Goal: Transaction & Acquisition: Obtain resource

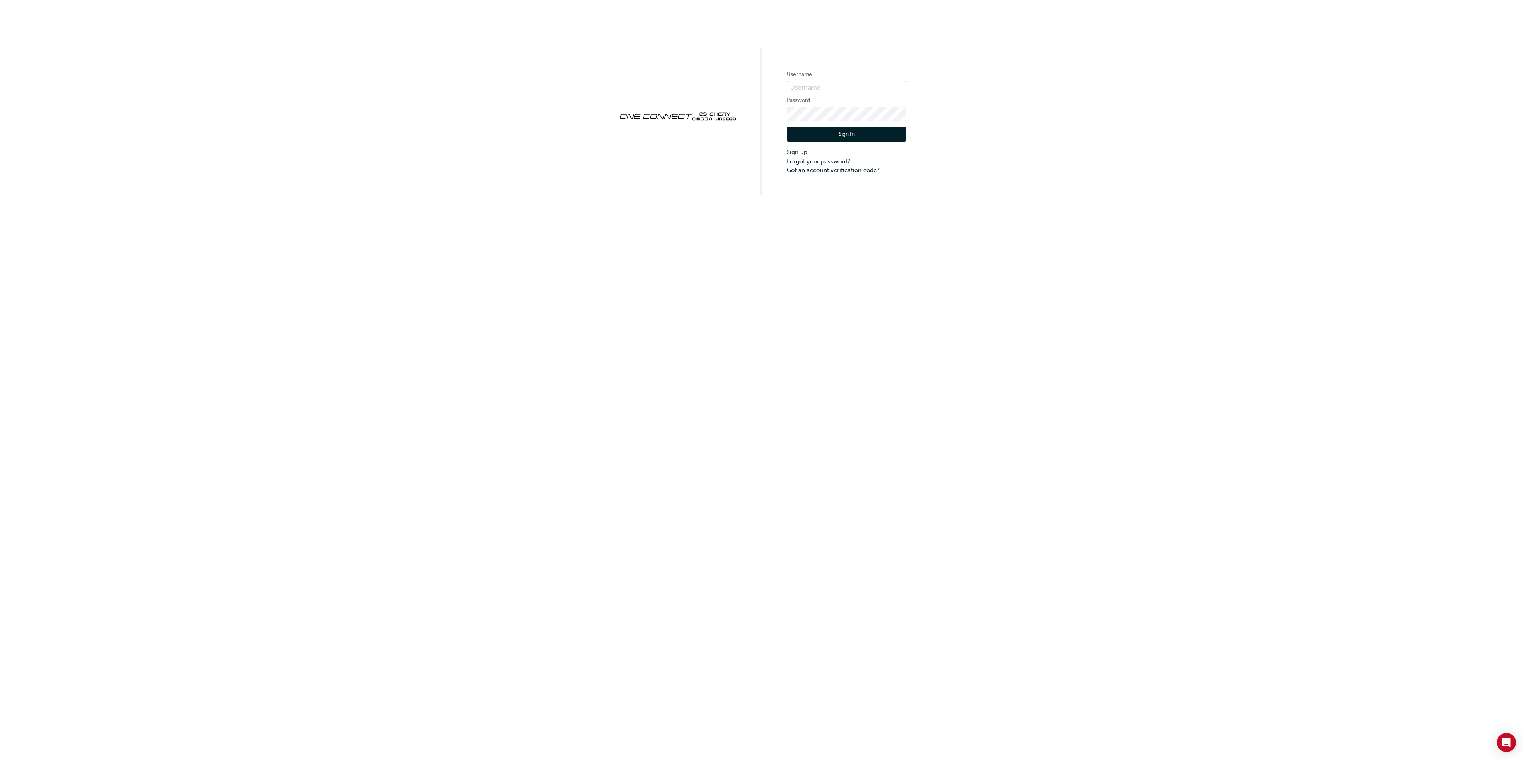
type input "cma0037"
click at [831, 136] on button "Sign In" at bounding box center [847, 134] width 120 height 15
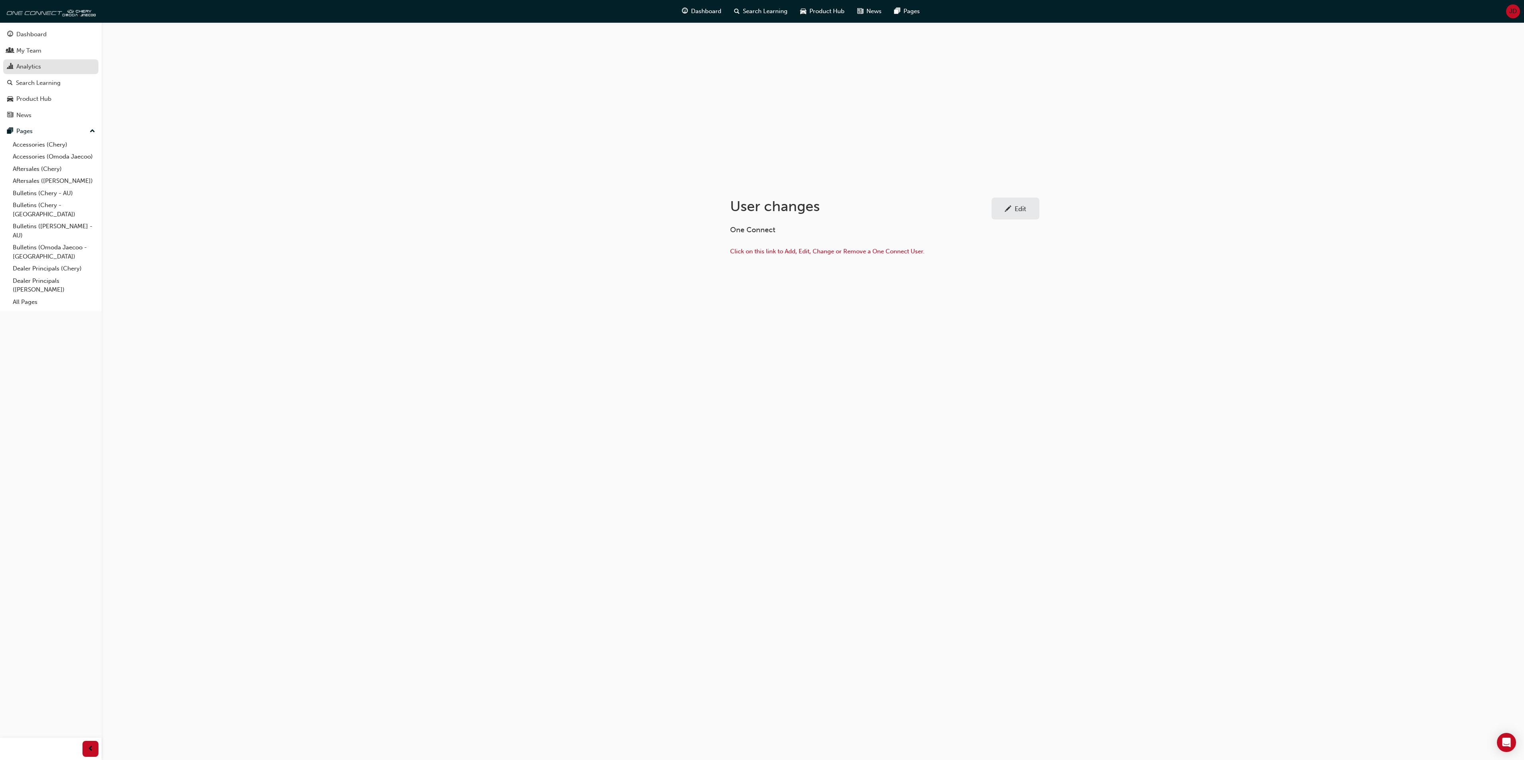
click at [28, 65] on div "Analytics" at bounding box center [28, 66] width 25 height 9
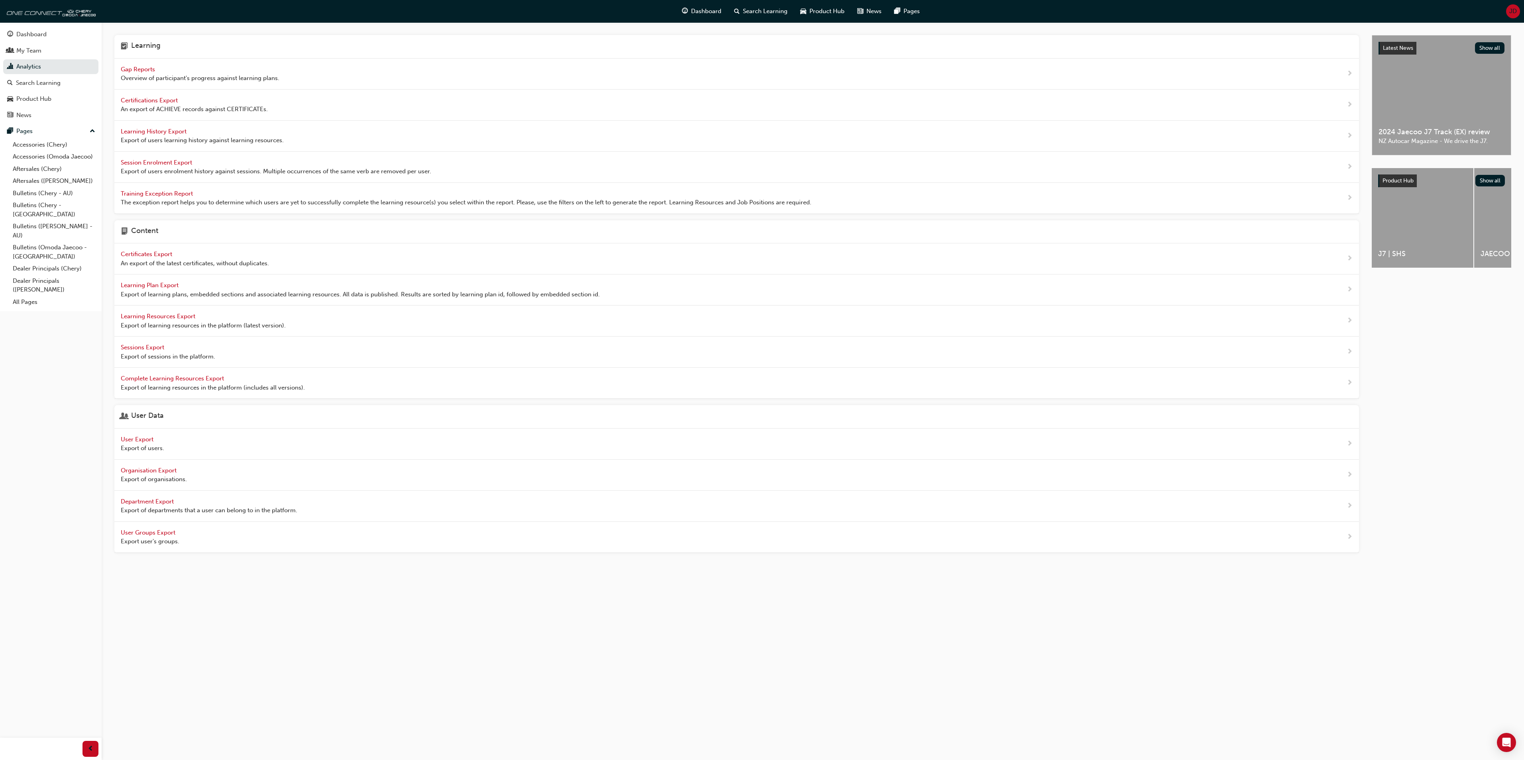
click at [151, 133] on span "Learning History Export" at bounding box center [154, 131] width 67 height 7
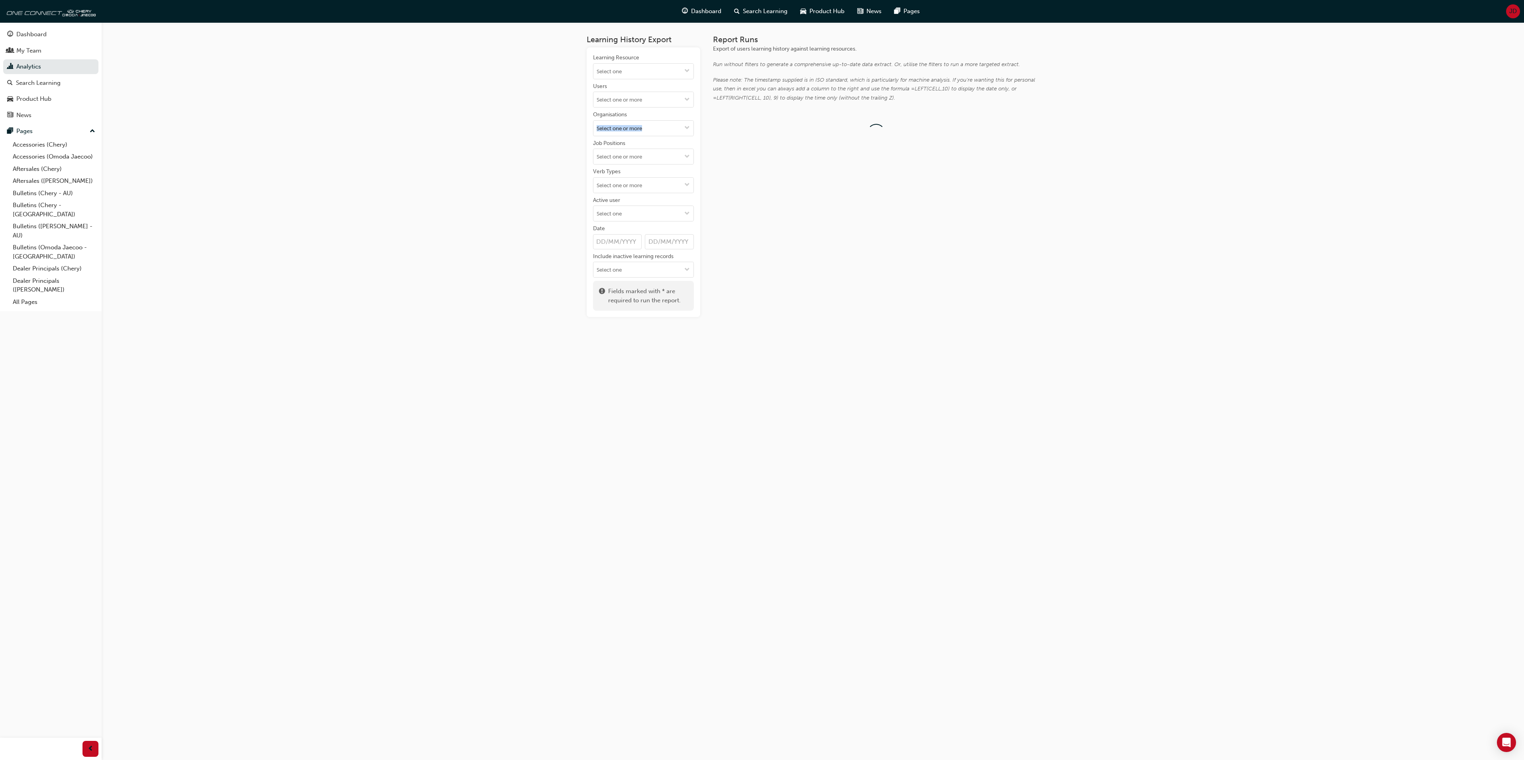
click at [151, 133] on div "Learning History Export Learning Resource Users Organisations Job Positions Ver…" at bounding box center [762, 380] width 1524 height 760
click at [621, 101] on input "Users" at bounding box center [643, 99] width 100 height 15
type input "Chui"
click at [629, 116] on li "Angus Chui" at bounding box center [643, 115] width 101 height 15
click at [731, 138] on div "Run" at bounding box center [731, 139] width 10 height 7
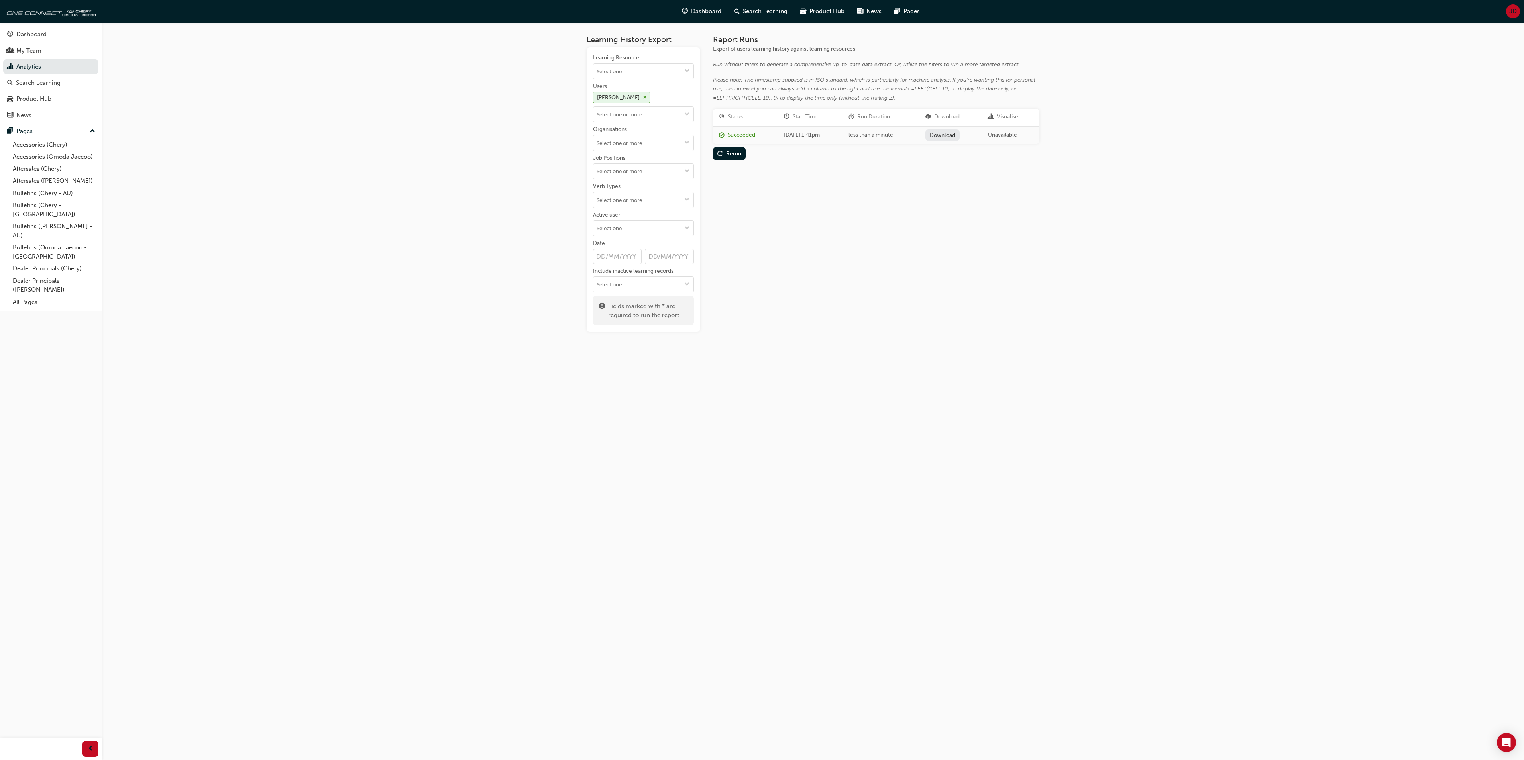
click at [951, 134] on link "Download" at bounding box center [942, 135] width 35 height 12
click at [31, 62] on link "Analytics" at bounding box center [50, 66] width 95 height 15
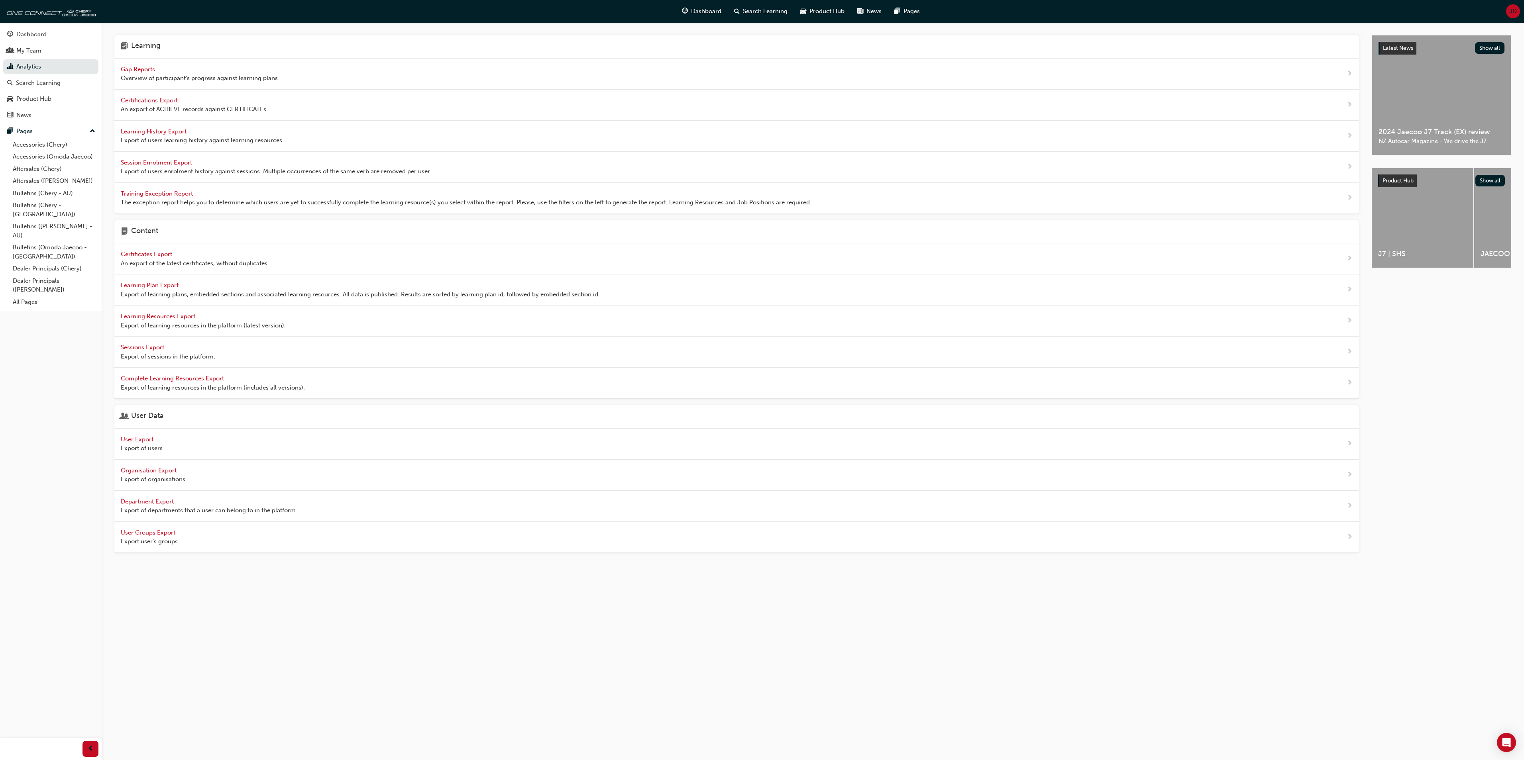
click at [151, 131] on span "Learning History Export" at bounding box center [154, 131] width 67 height 7
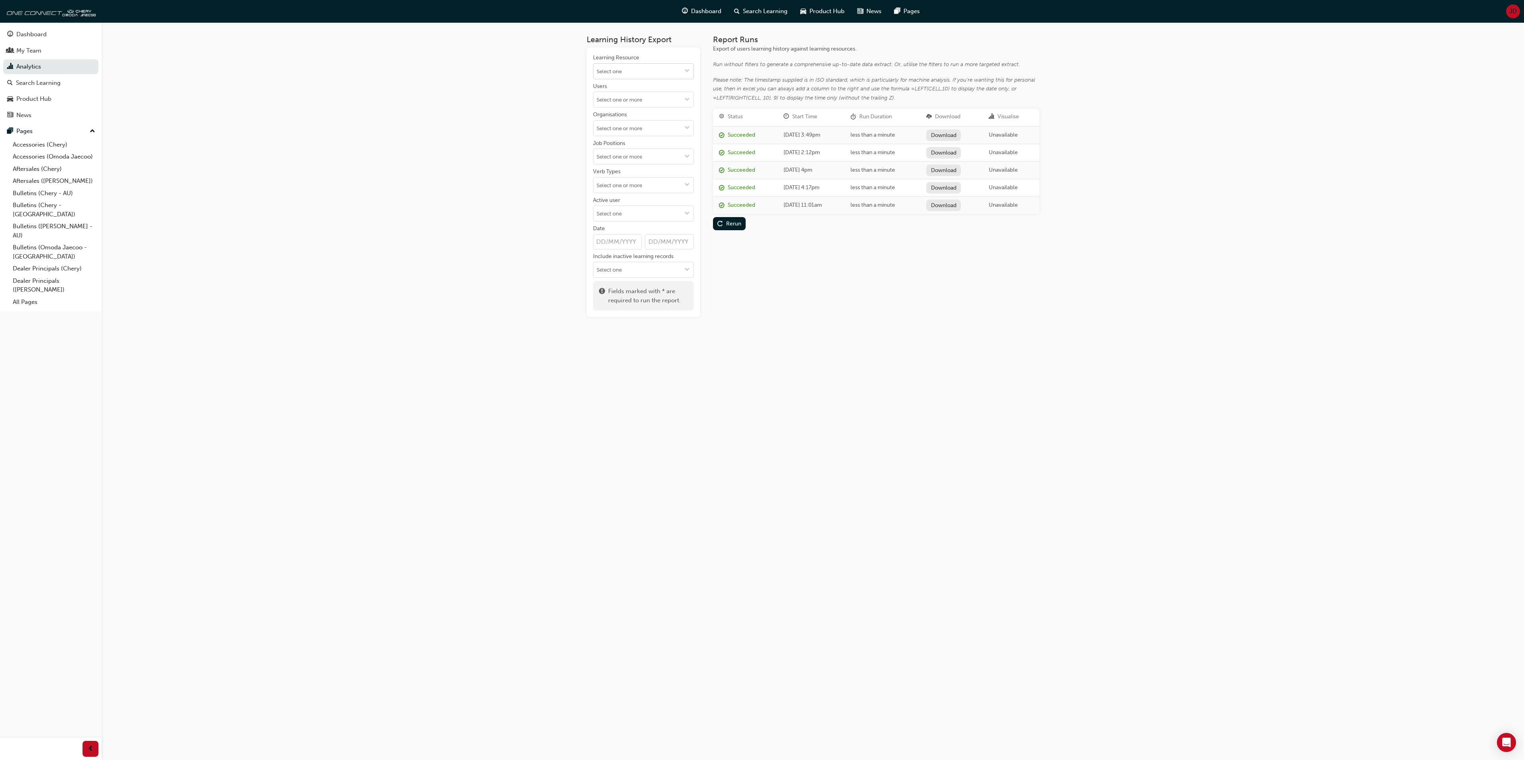
click at [686, 70] on span "down-icon" at bounding box center [687, 71] width 6 height 7
type input "p"
drag, startPoint x: 700, startPoint y: 160, endPoint x: 620, endPoint y: 160, distance: 80.5
click at [680, 162] on div "Learning History Export Learning Resource No results, type at least 1 character…" at bounding box center [813, 169] width 453 height 295
click at [619, 99] on input "Users" at bounding box center [643, 99] width 100 height 15
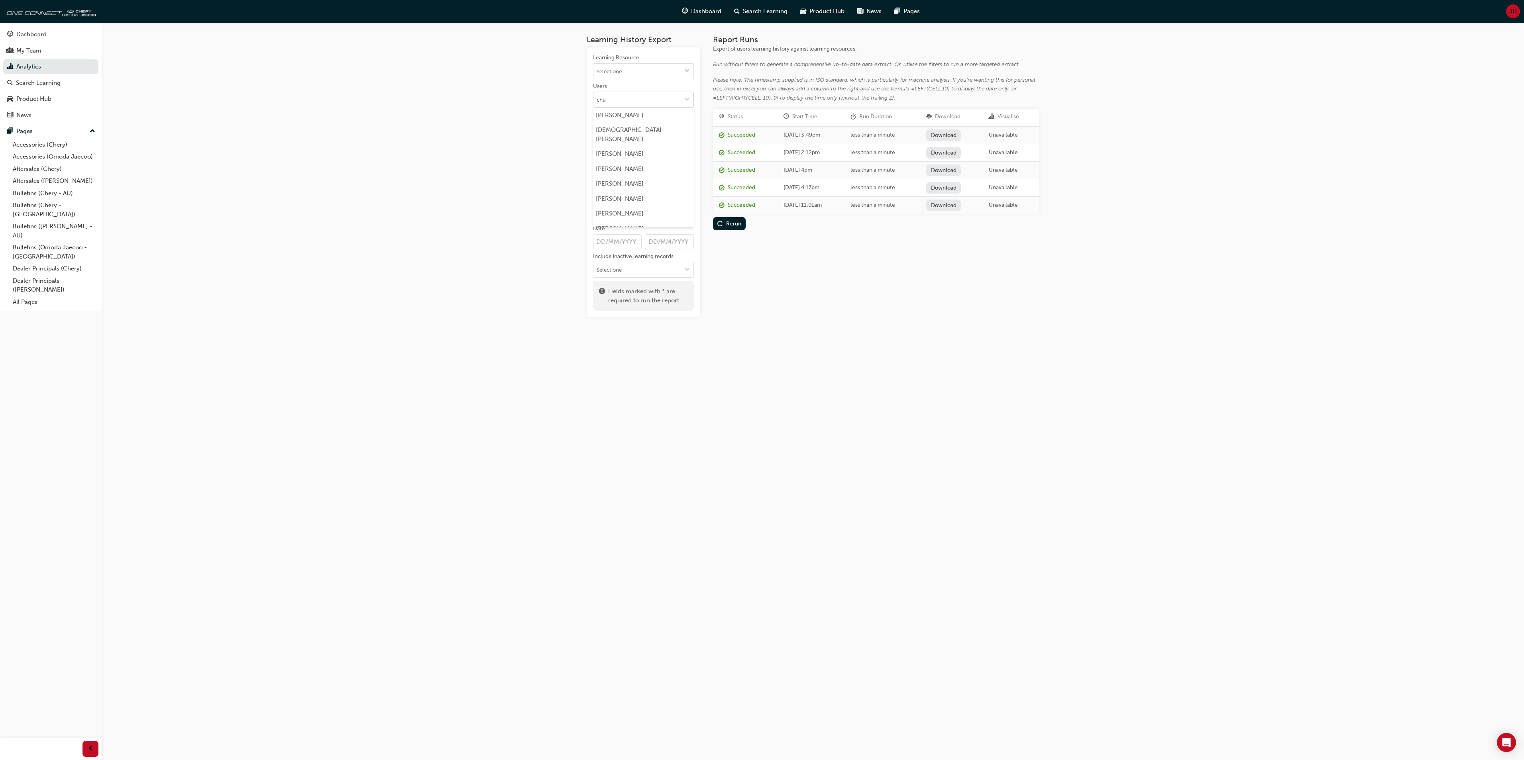
type input "chui"
click at [615, 116] on li "Angus Chui" at bounding box center [643, 115] width 101 height 15
click at [955, 134] on link "Download" at bounding box center [942, 135] width 35 height 12
click at [30, 67] on link "Analytics" at bounding box center [50, 66] width 95 height 15
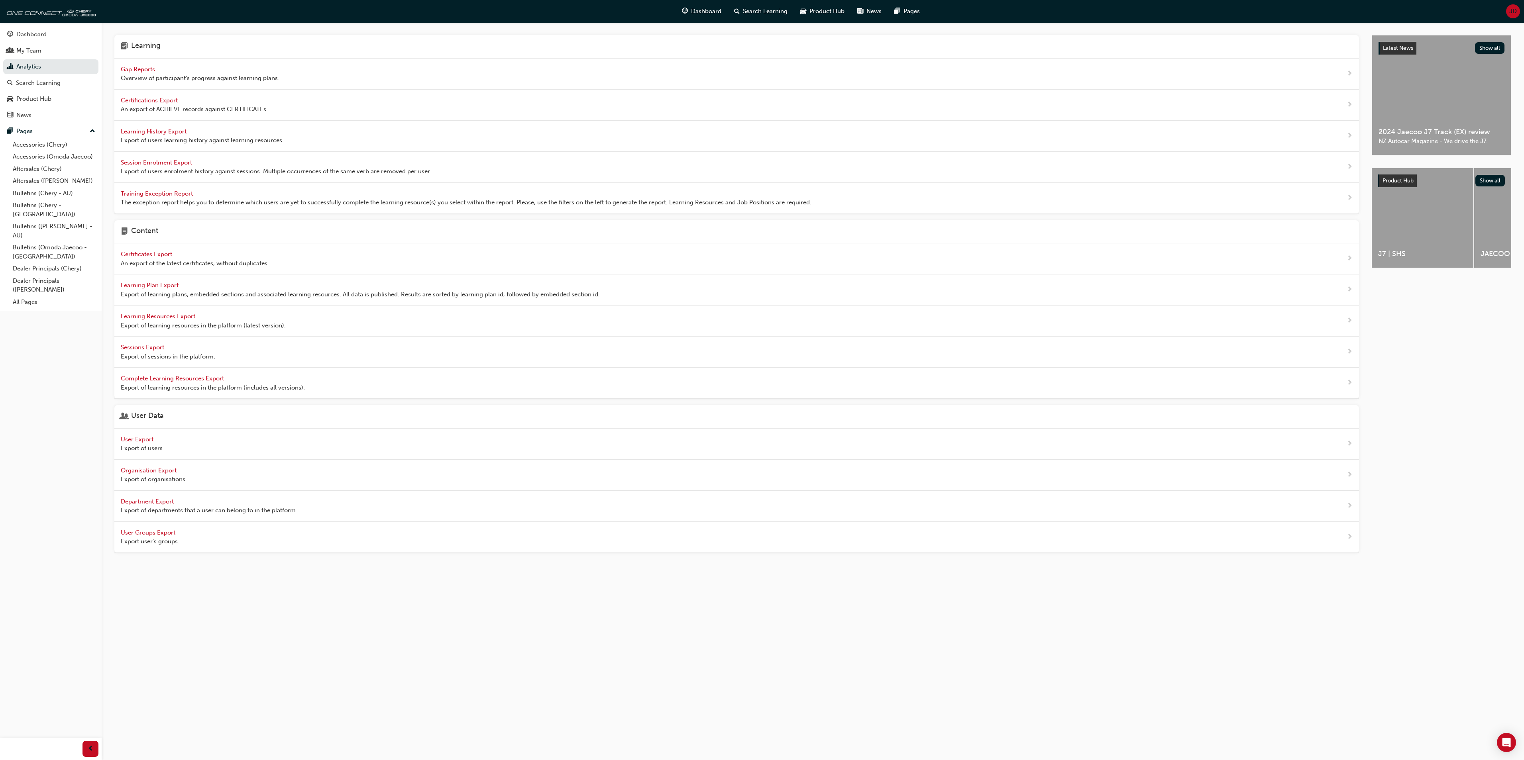
click at [134, 443] on span "User Export" at bounding box center [138, 439] width 34 height 7
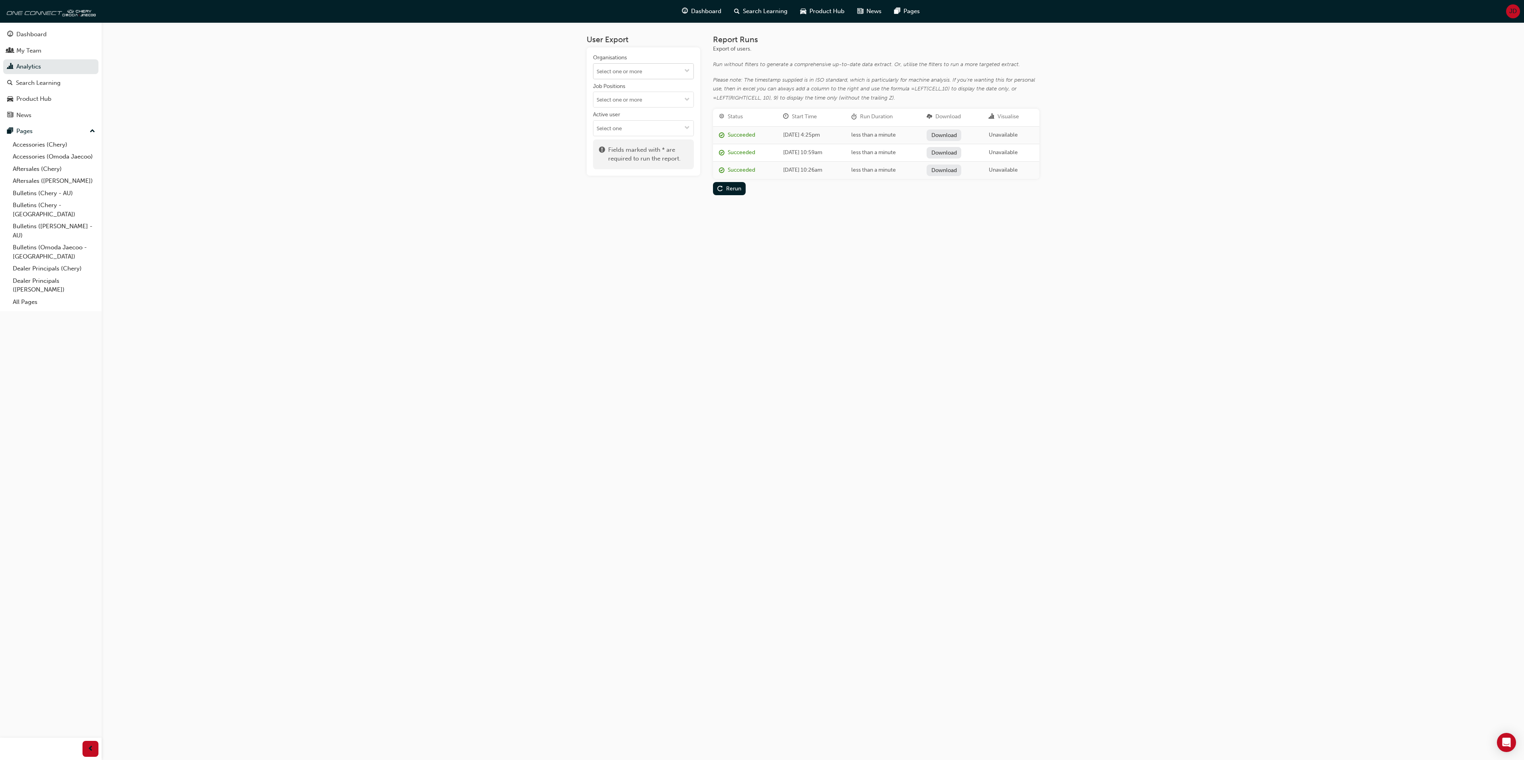
click at [689, 69] on span "down-icon" at bounding box center [687, 71] width 6 height 7
click at [649, 191] on li "Chery Motor [GEOGRAPHIC_DATA]" at bounding box center [643, 203] width 101 height 24
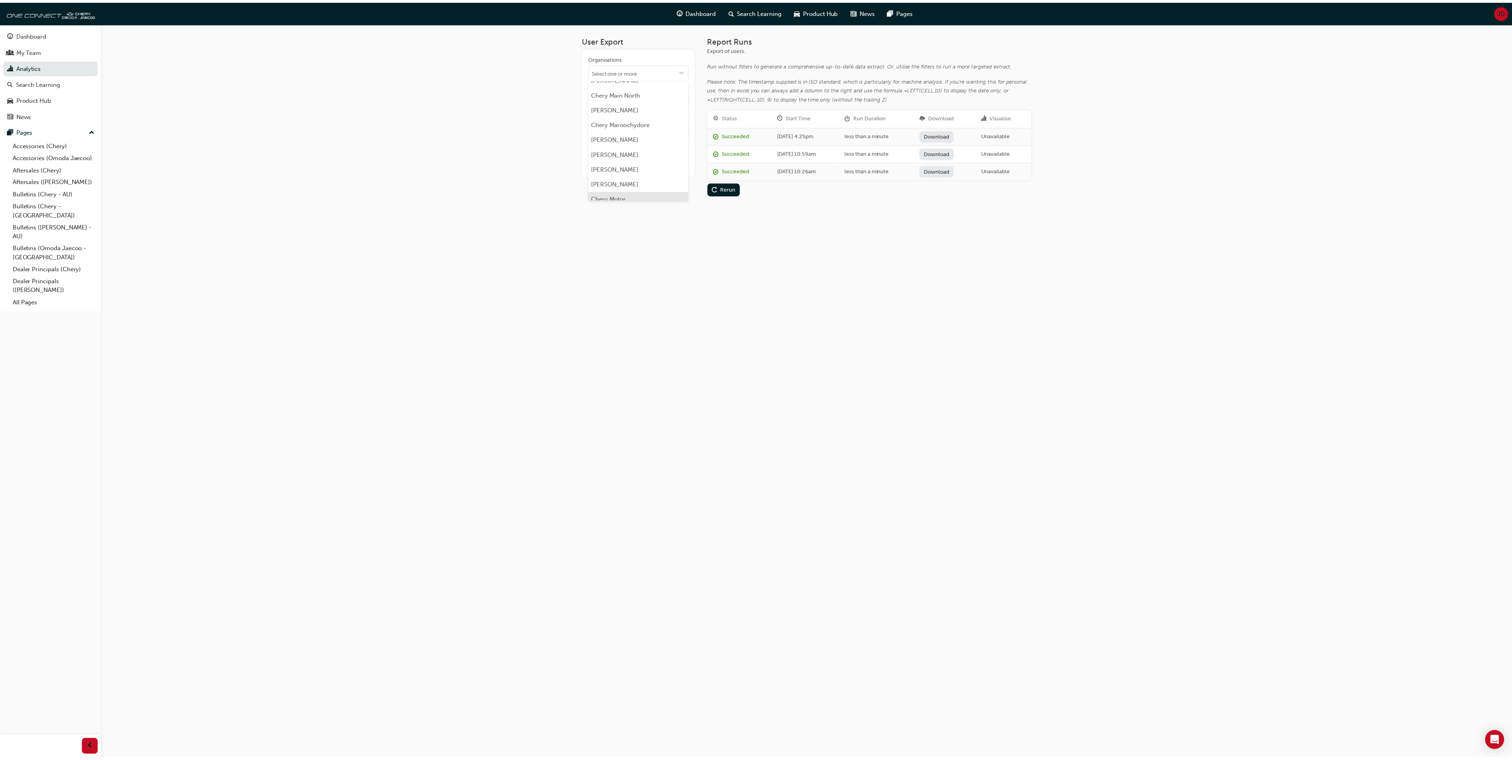
scroll to position [0, 0]
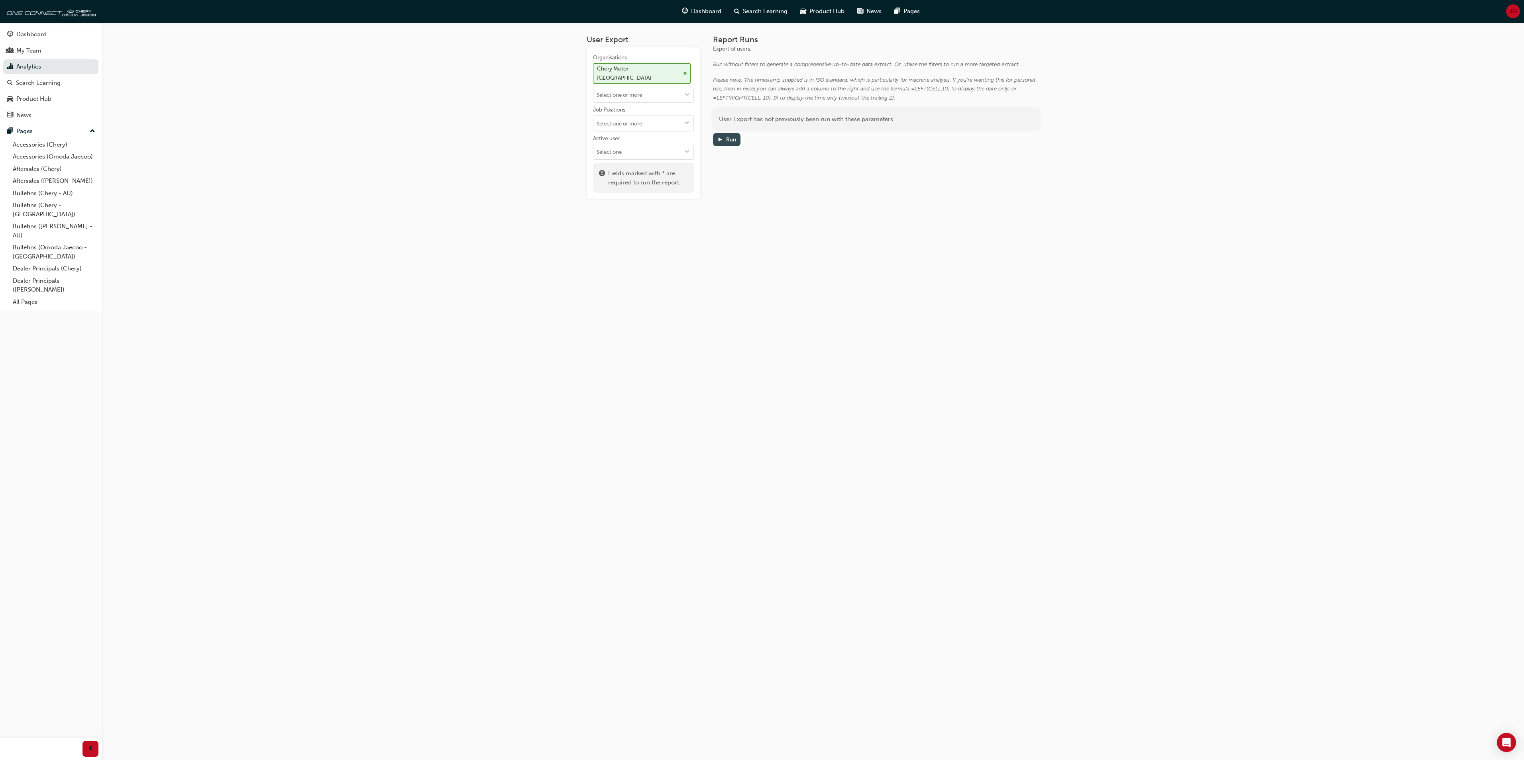
click at [732, 136] on div "Run" at bounding box center [731, 139] width 10 height 7
click at [948, 131] on link "Download" at bounding box center [942, 135] width 35 height 12
click at [24, 63] on link "Analytics" at bounding box center [50, 66] width 95 height 15
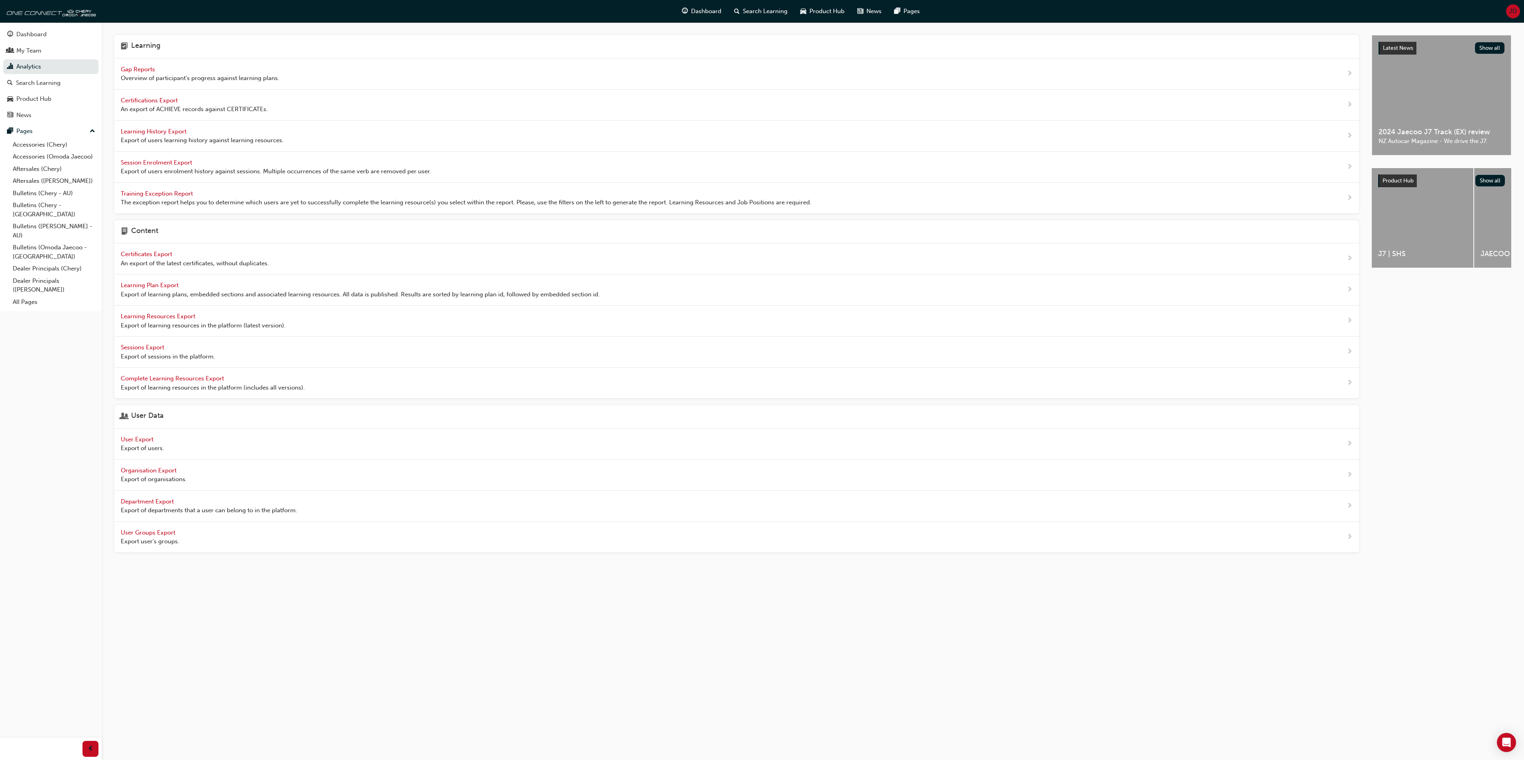
click at [165, 135] on span "Learning History Export" at bounding box center [154, 131] width 67 height 7
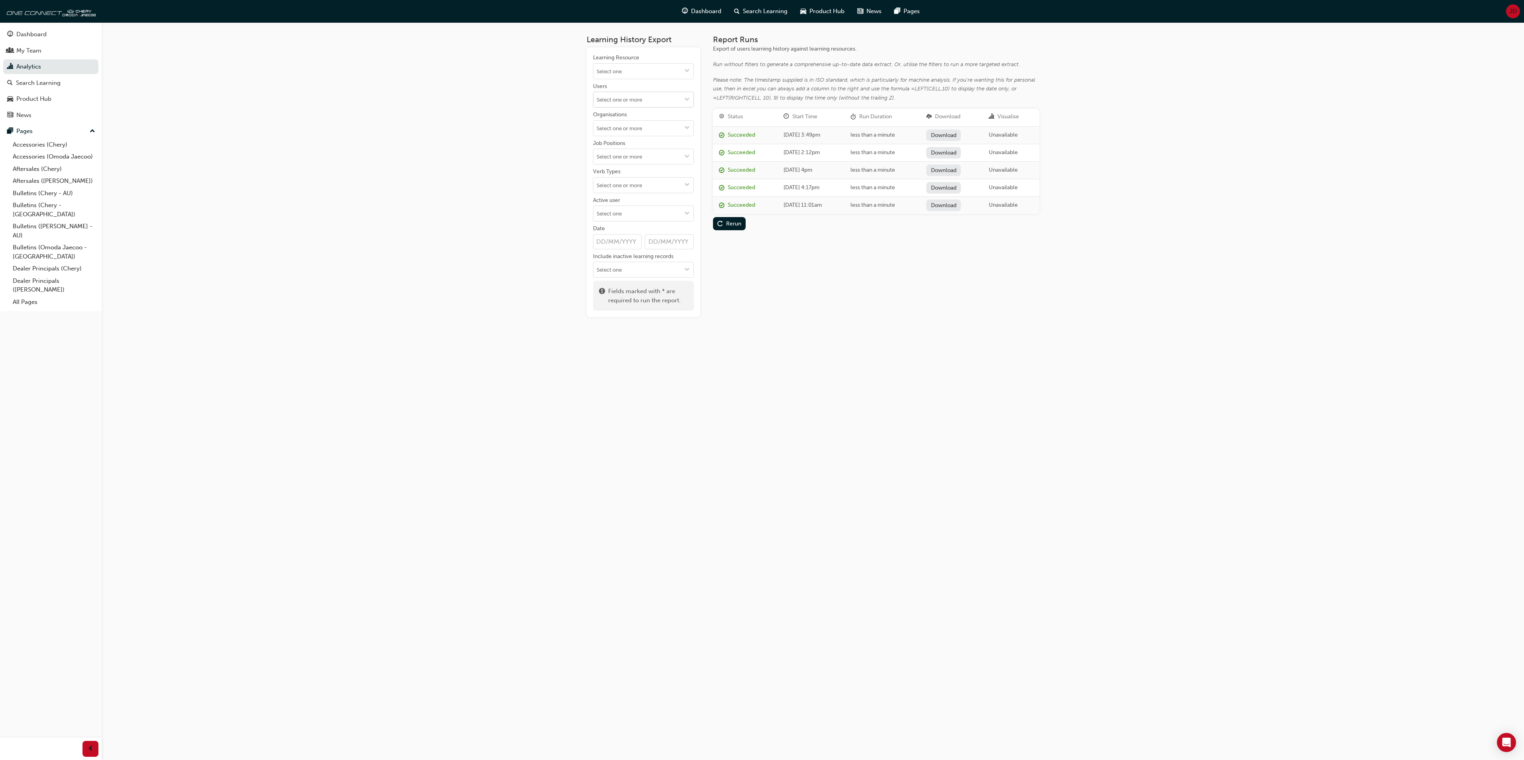
click at [620, 102] on input "Users" at bounding box center [643, 99] width 100 height 15
type input "C"
click at [685, 69] on span "down-icon" at bounding box center [687, 71] width 6 height 7
click at [668, 88] on li "No results, type at least 1 character of title or code" at bounding box center [643, 91] width 101 height 24
click at [648, 107] on input "Users" at bounding box center [643, 99] width 100 height 15
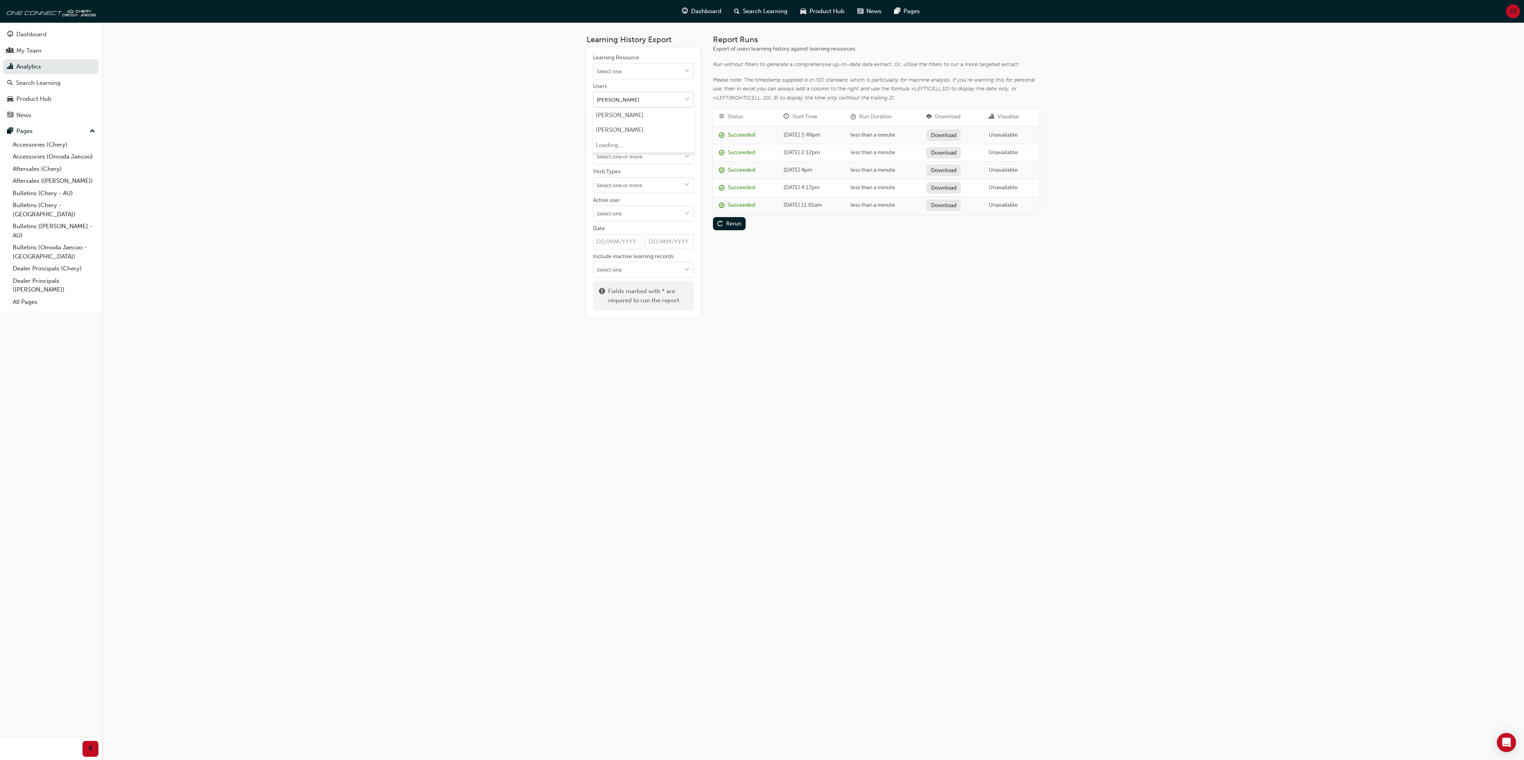
type input "Chui"
click at [634, 114] on li "Angus Chui" at bounding box center [643, 115] width 101 height 15
click at [686, 70] on span "down-icon" at bounding box center [687, 71] width 6 height 7
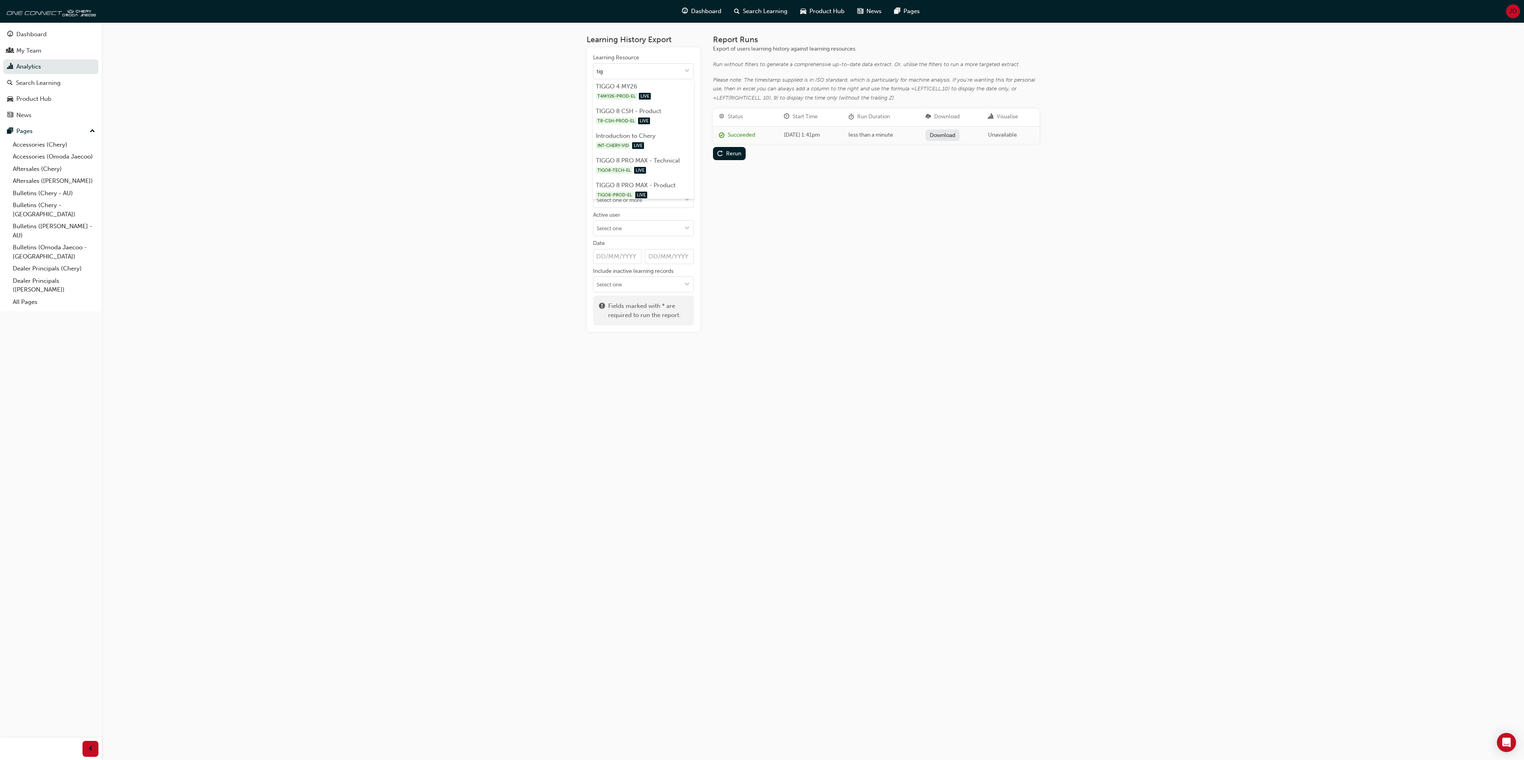
type input "tigg"
click at [640, 88] on li "TIGGO 4 MY26 T4MY26-PROD-EL LIVE" at bounding box center [643, 91] width 101 height 25
type input "tiggo 4"
click at [624, 103] on li "TIGGO 4 PRO - Product TIGO4-PROD-EL LIVE" at bounding box center [643, 106] width 101 height 25
type input "omoda"
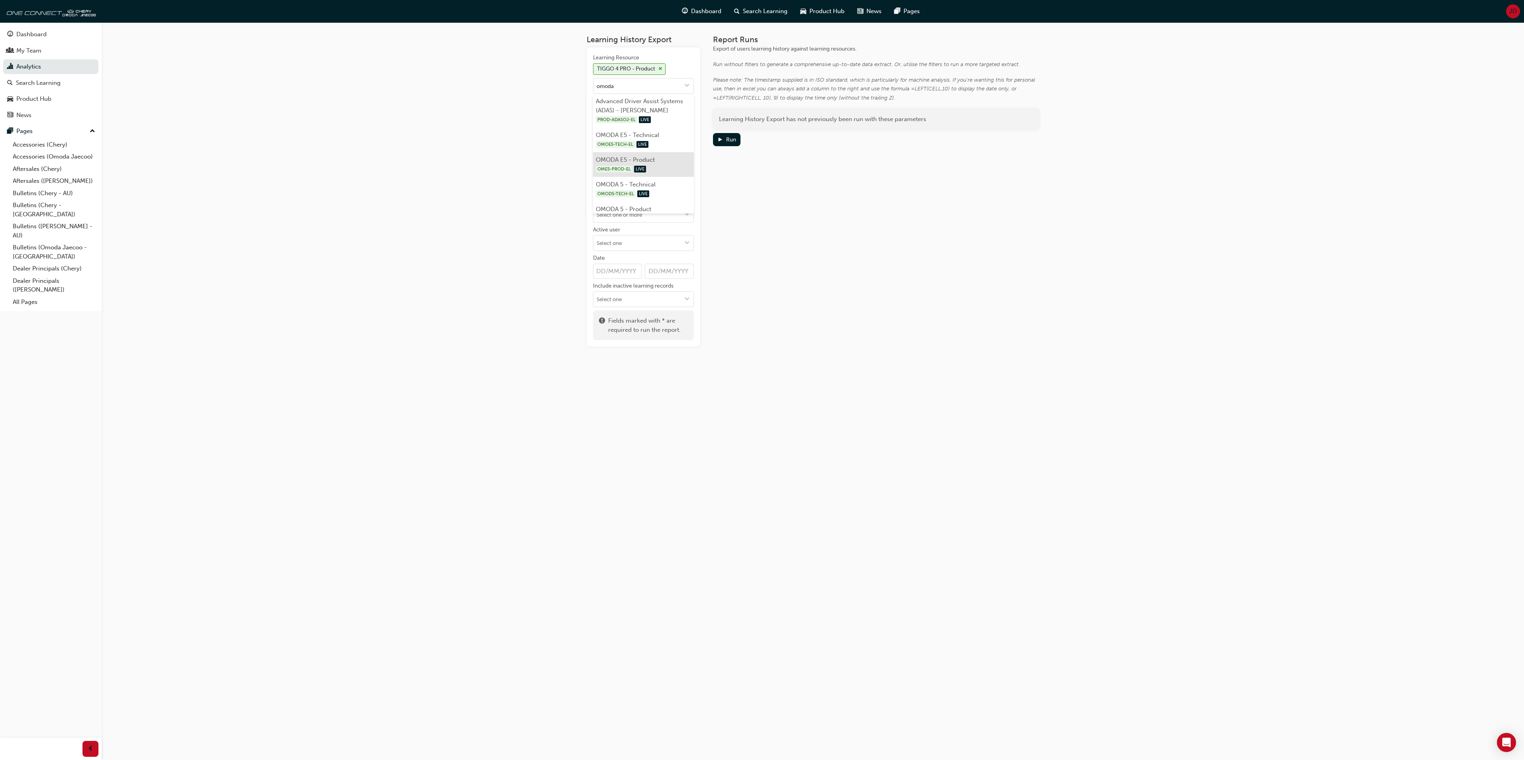
click at [633, 171] on li "OMODA E5 - Product OME5-PROD-EL LIVE" at bounding box center [643, 164] width 101 height 25
click at [656, 65] on div "OMODA E5 - Product" at bounding box center [626, 69] width 67 height 12
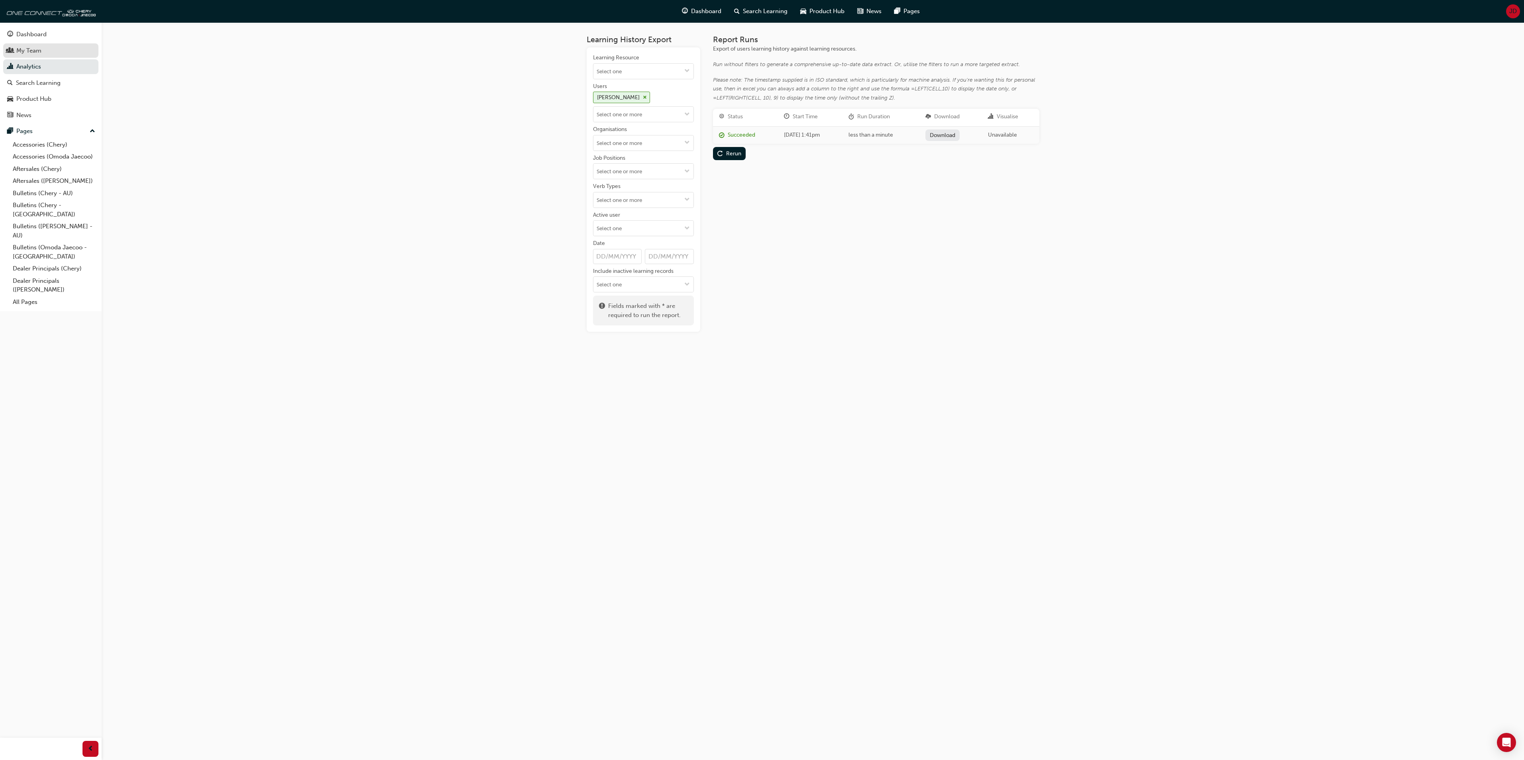
click at [35, 53] on div "My Team" at bounding box center [28, 50] width 25 height 9
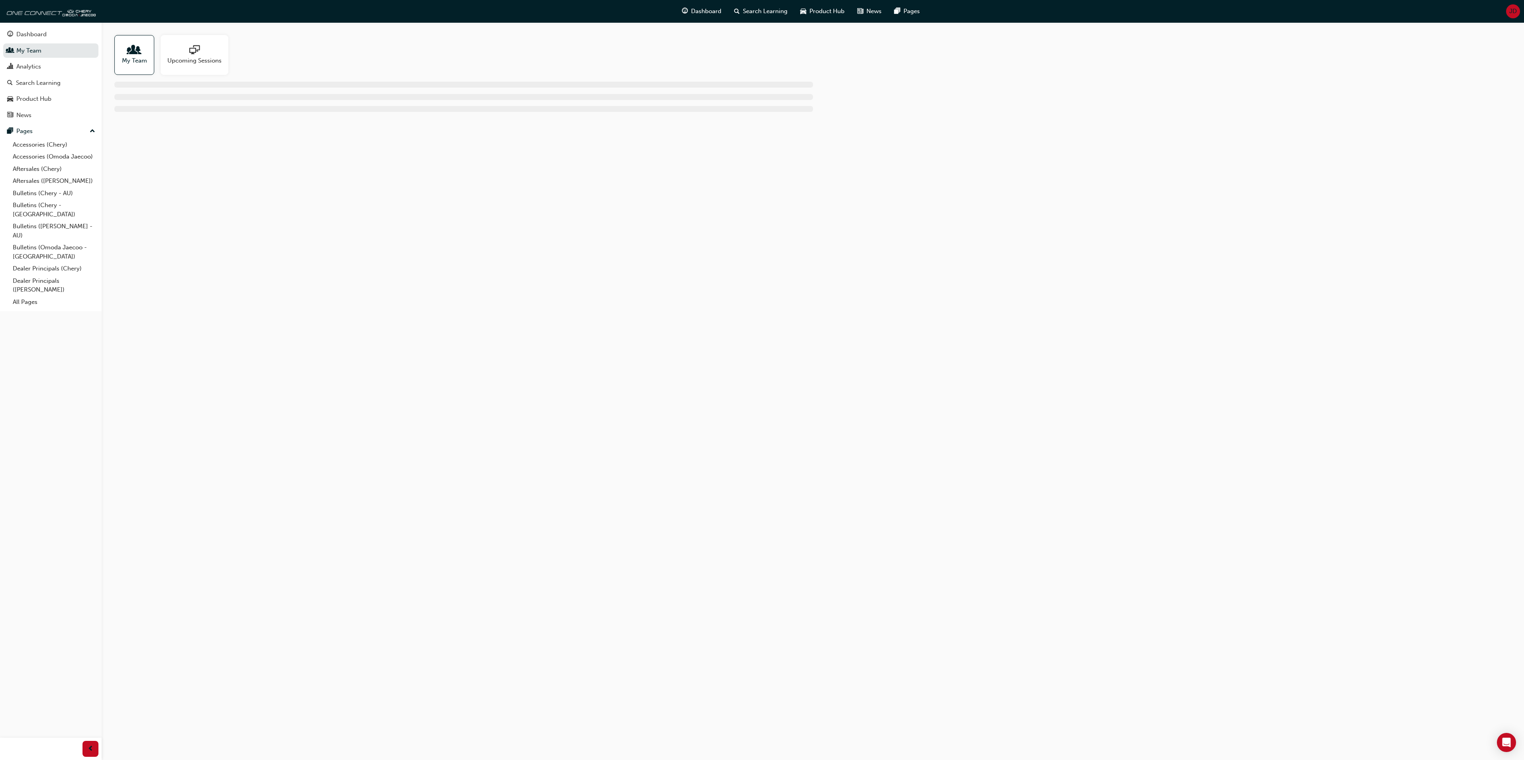
click at [147, 51] on div at bounding box center [134, 50] width 25 height 11
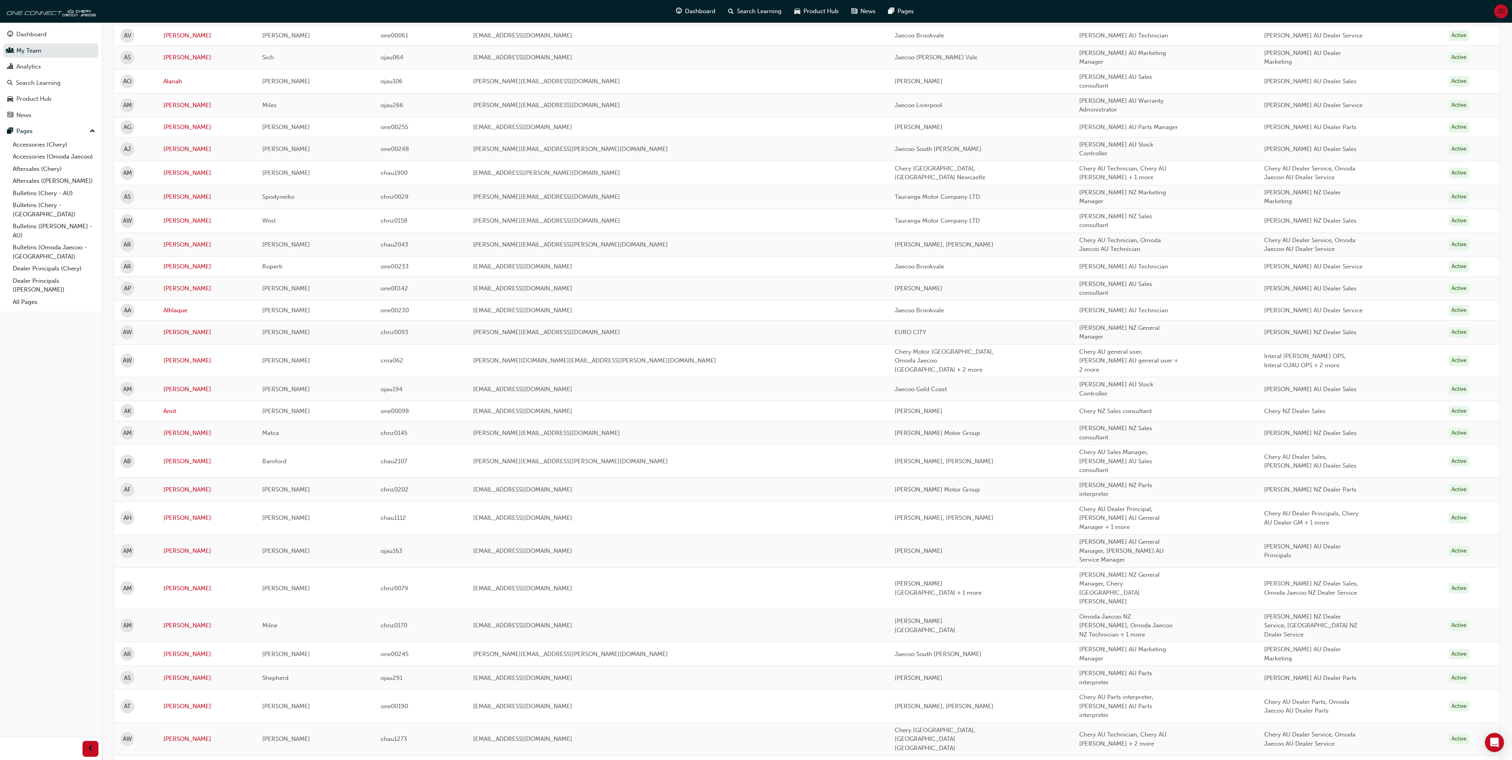
scroll to position [717, 0]
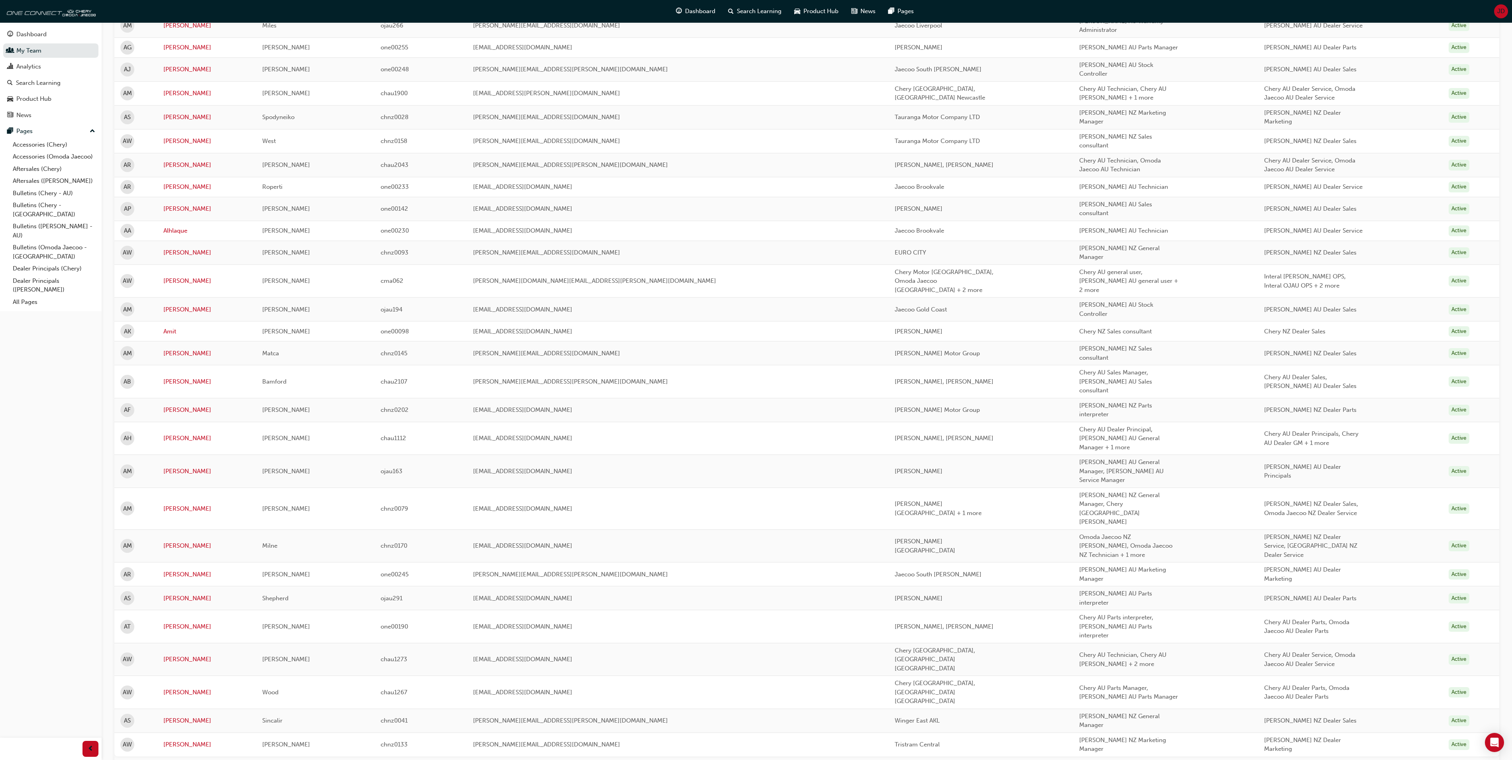
click at [150, 760] on button "2" at bounding box center [149, 770] width 14 height 14
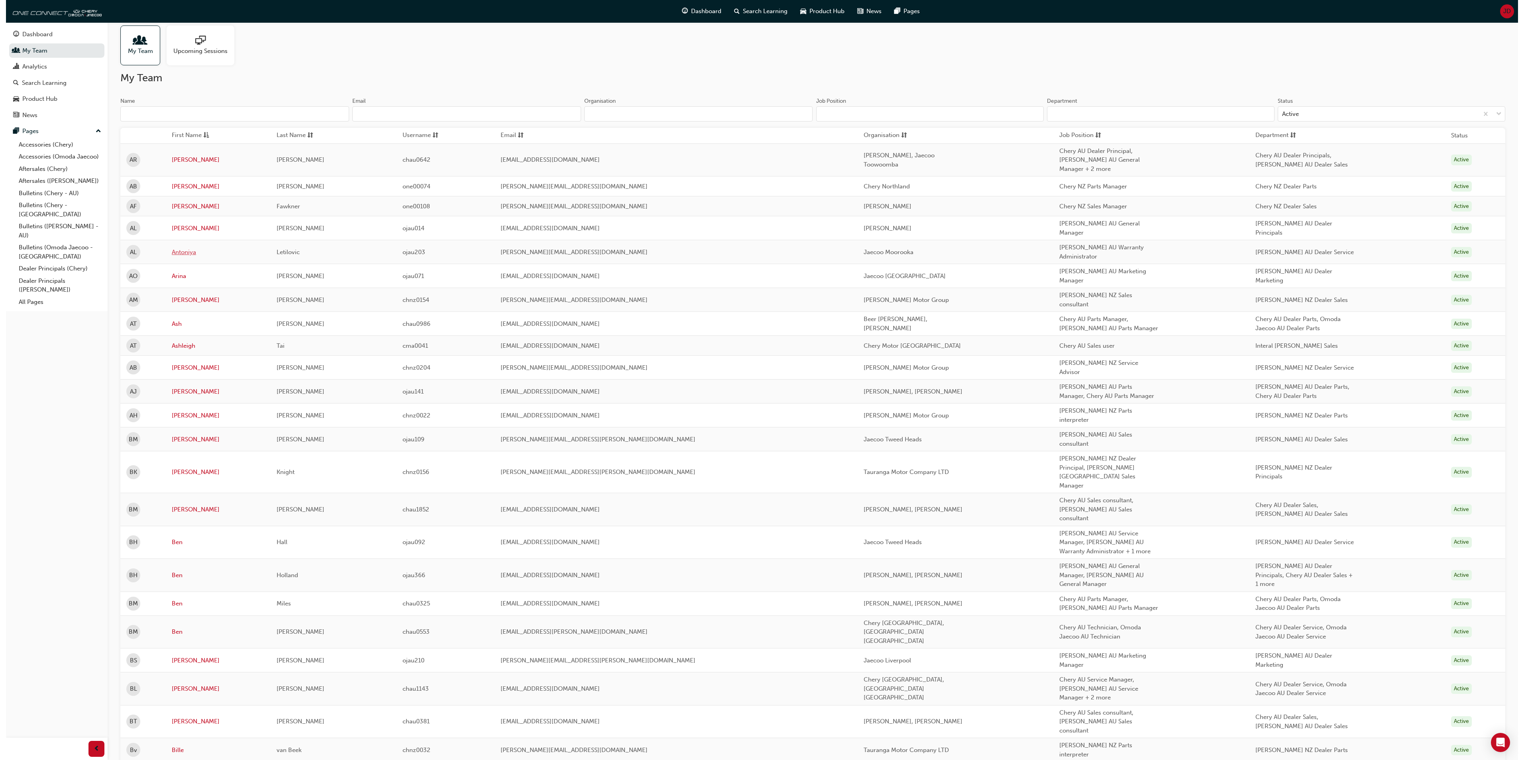
scroll to position [0, 0]
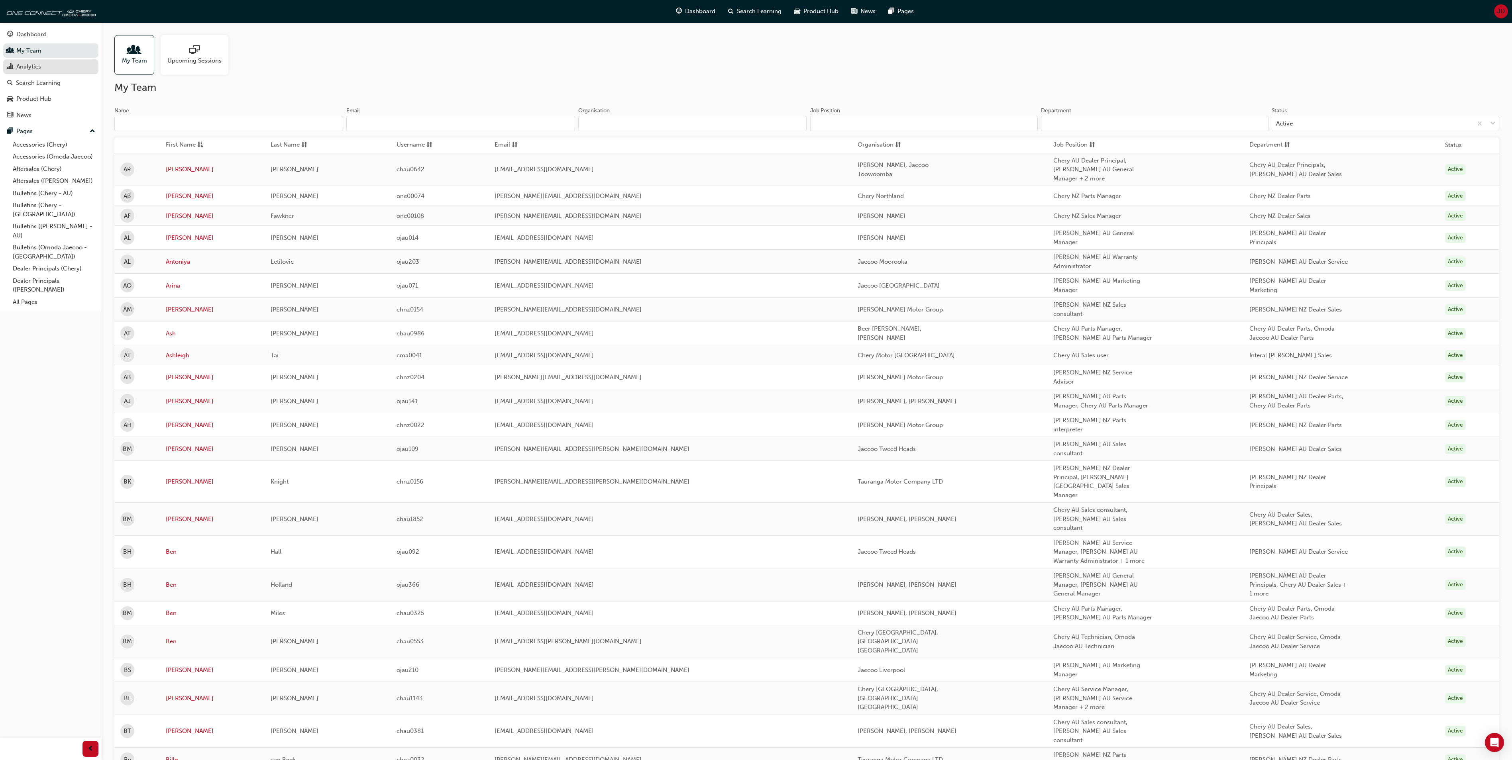
click at [37, 67] on div "Analytics" at bounding box center [28, 66] width 25 height 9
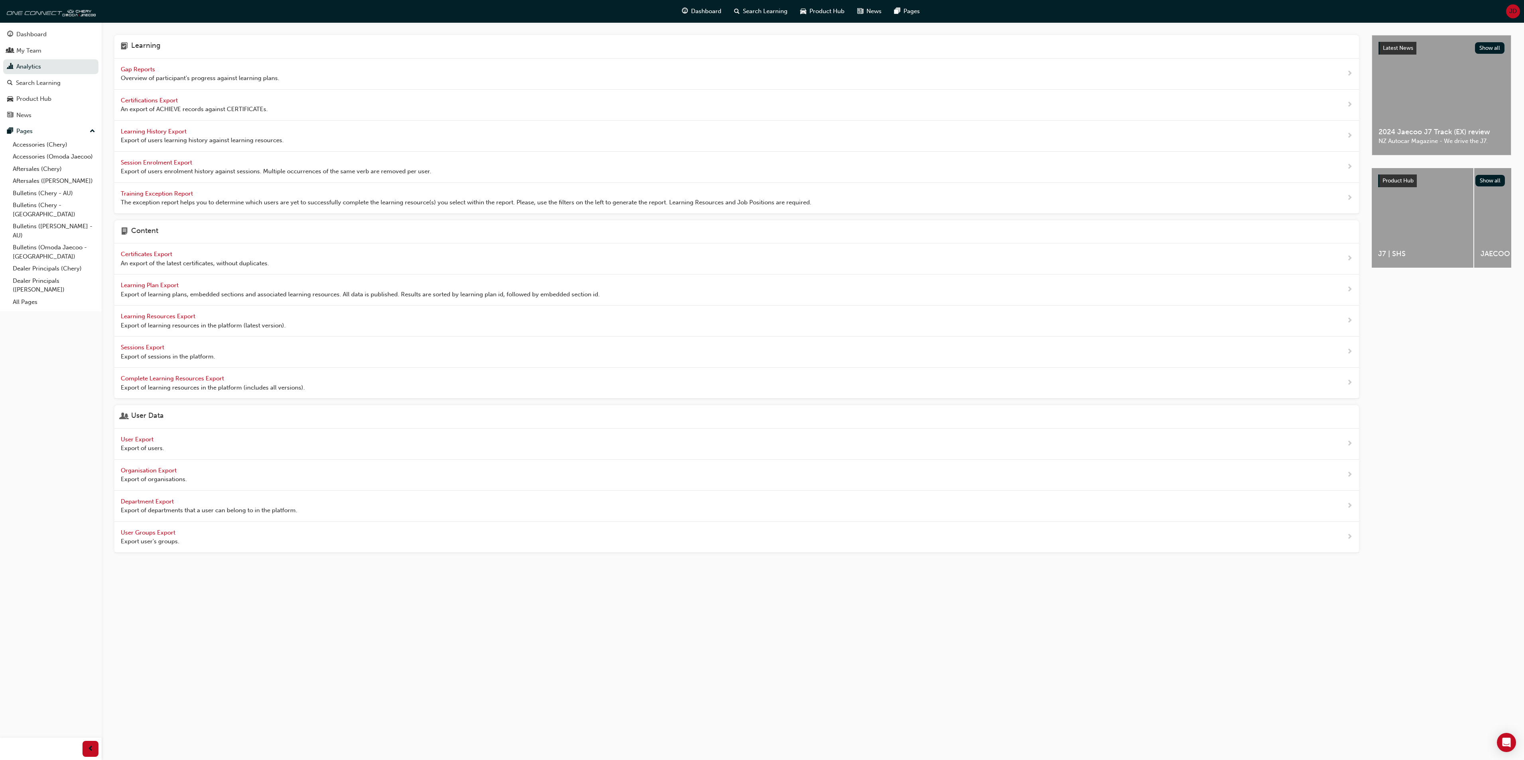
click at [159, 132] on span "Learning History Export" at bounding box center [154, 131] width 67 height 7
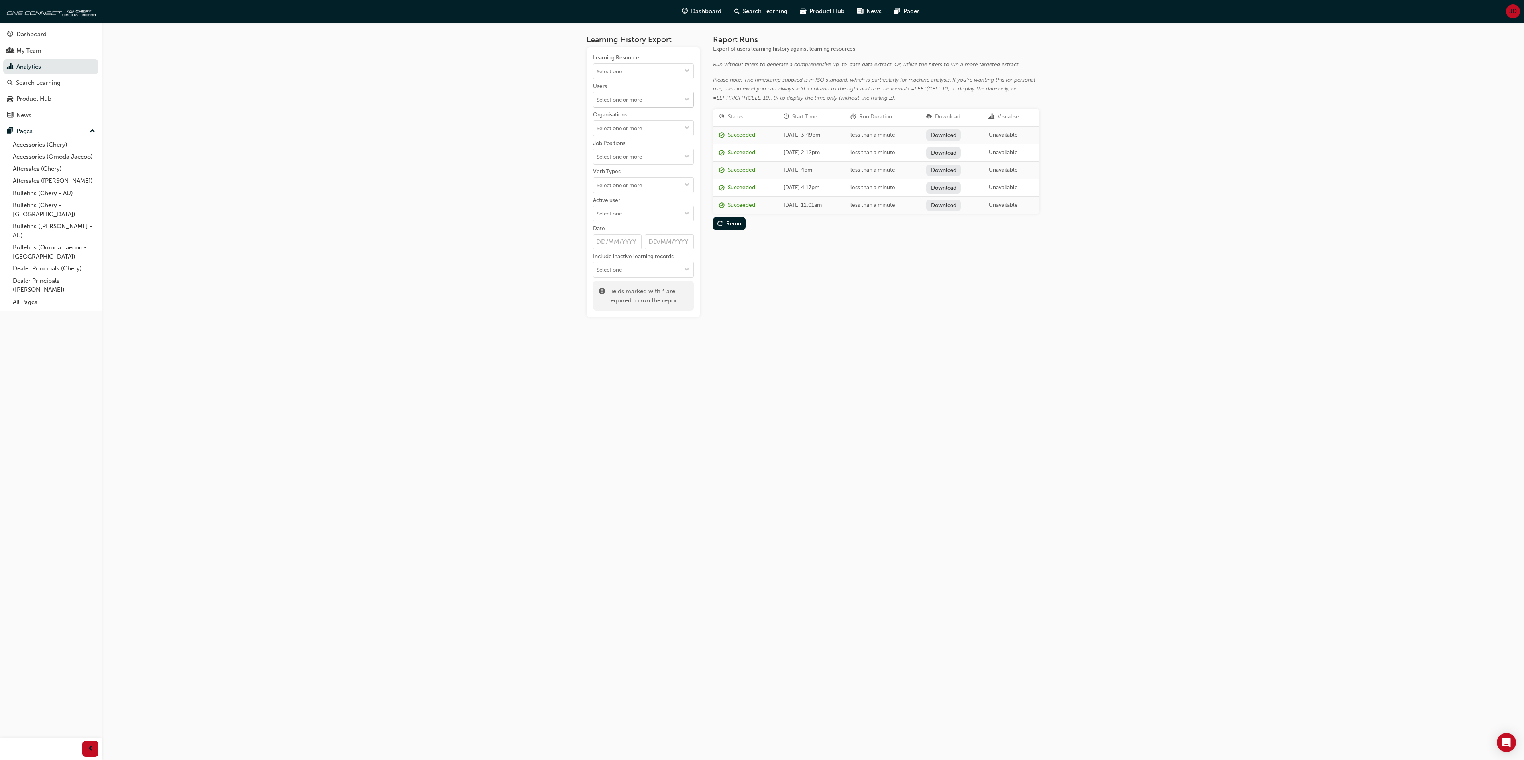
click at [615, 102] on input "Users" at bounding box center [643, 99] width 100 height 15
drag, startPoint x: 361, startPoint y: 692, endPoint x: 195, endPoint y: 801, distance: 198.5
click at [195, 760] on html "Your version of Internet Explorer is outdated and not supported. Please upgrade…" at bounding box center [762, 380] width 1524 height 760
click at [688, 69] on span "down-icon" at bounding box center [687, 71] width 6 height 7
type input "tiggo 4"
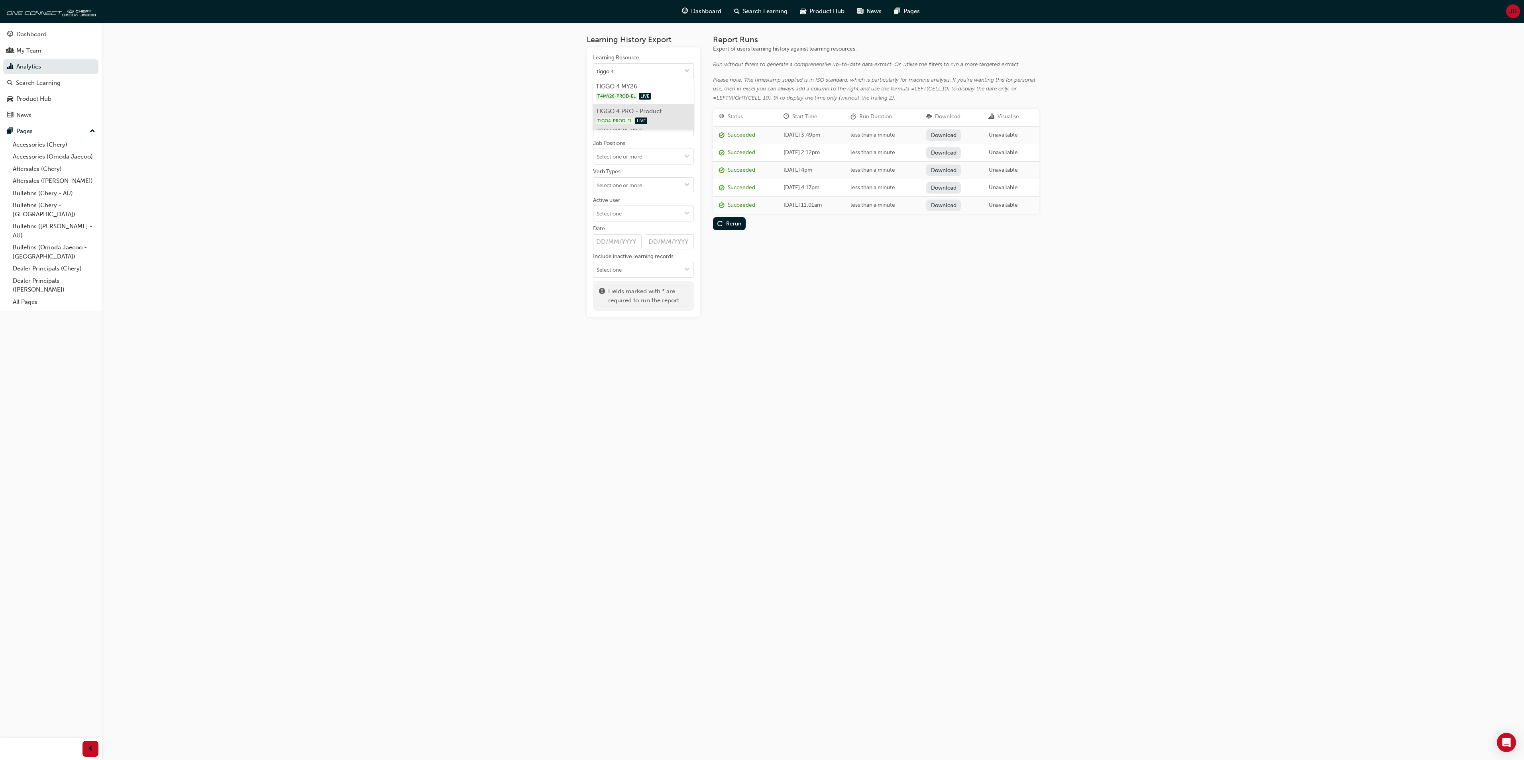
click at [631, 111] on li "TIGGO 4 PRO - Product TIGO4-PROD-EL LIVE" at bounding box center [643, 116] width 101 height 25
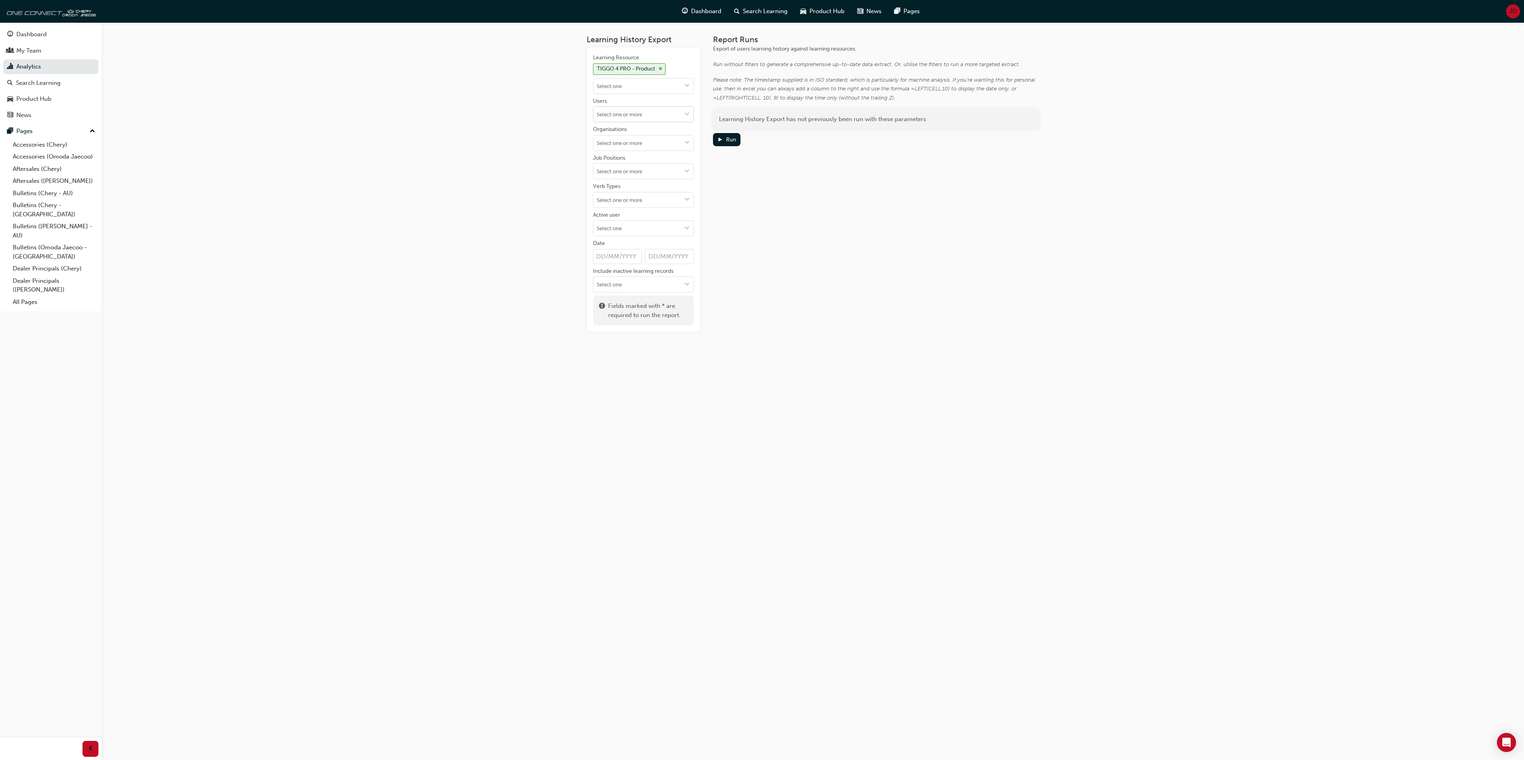
click at [630, 118] on input "Users" at bounding box center [643, 114] width 100 height 15
type input "chui"
click at [627, 129] on li "Angus Chui" at bounding box center [643, 129] width 101 height 15
click at [724, 137] on div "Run" at bounding box center [726, 139] width 19 height 8
click at [951, 133] on link "Download" at bounding box center [942, 135] width 35 height 12
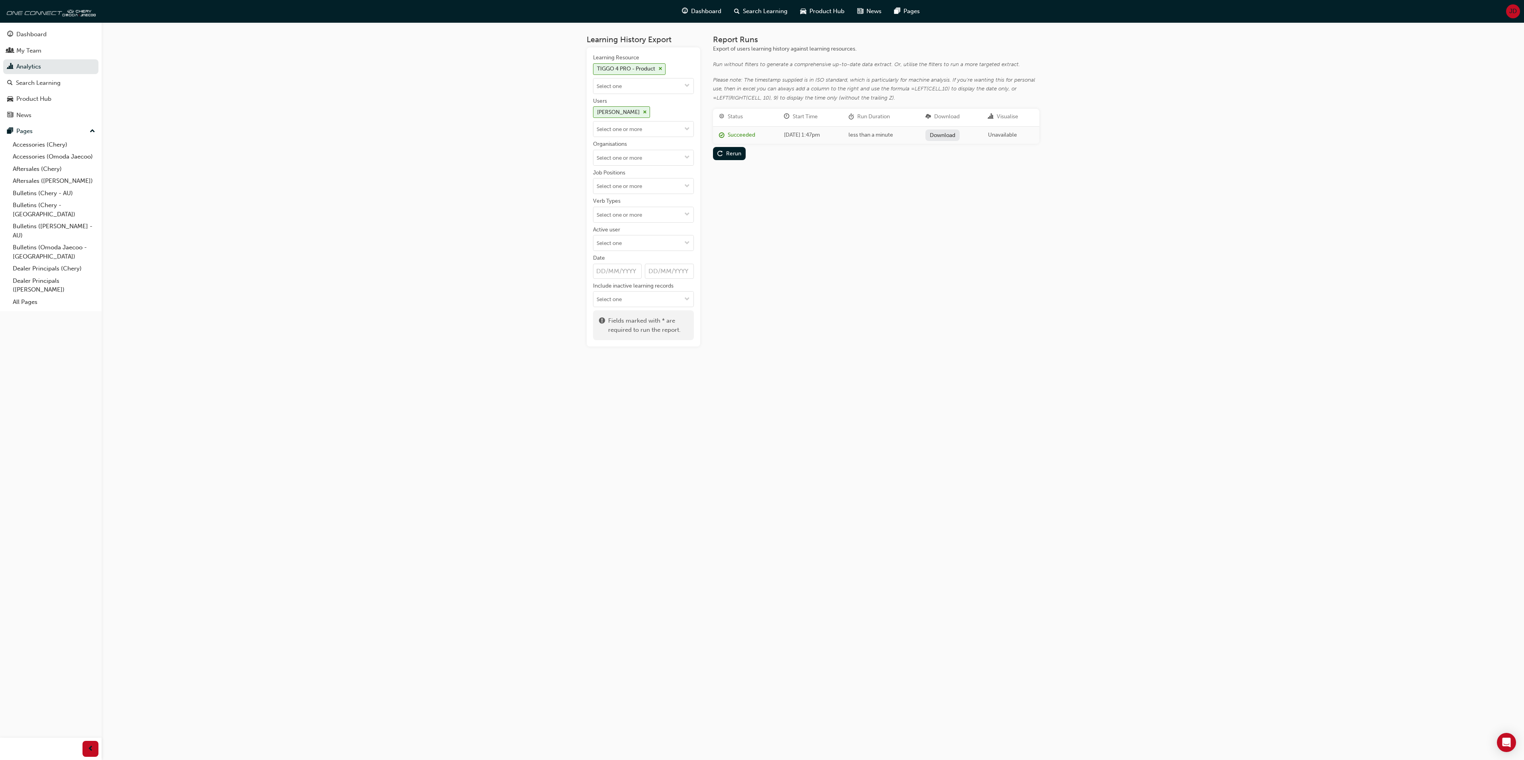
click at [1516, 9] on span "JD" at bounding box center [1513, 11] width 8 height 9
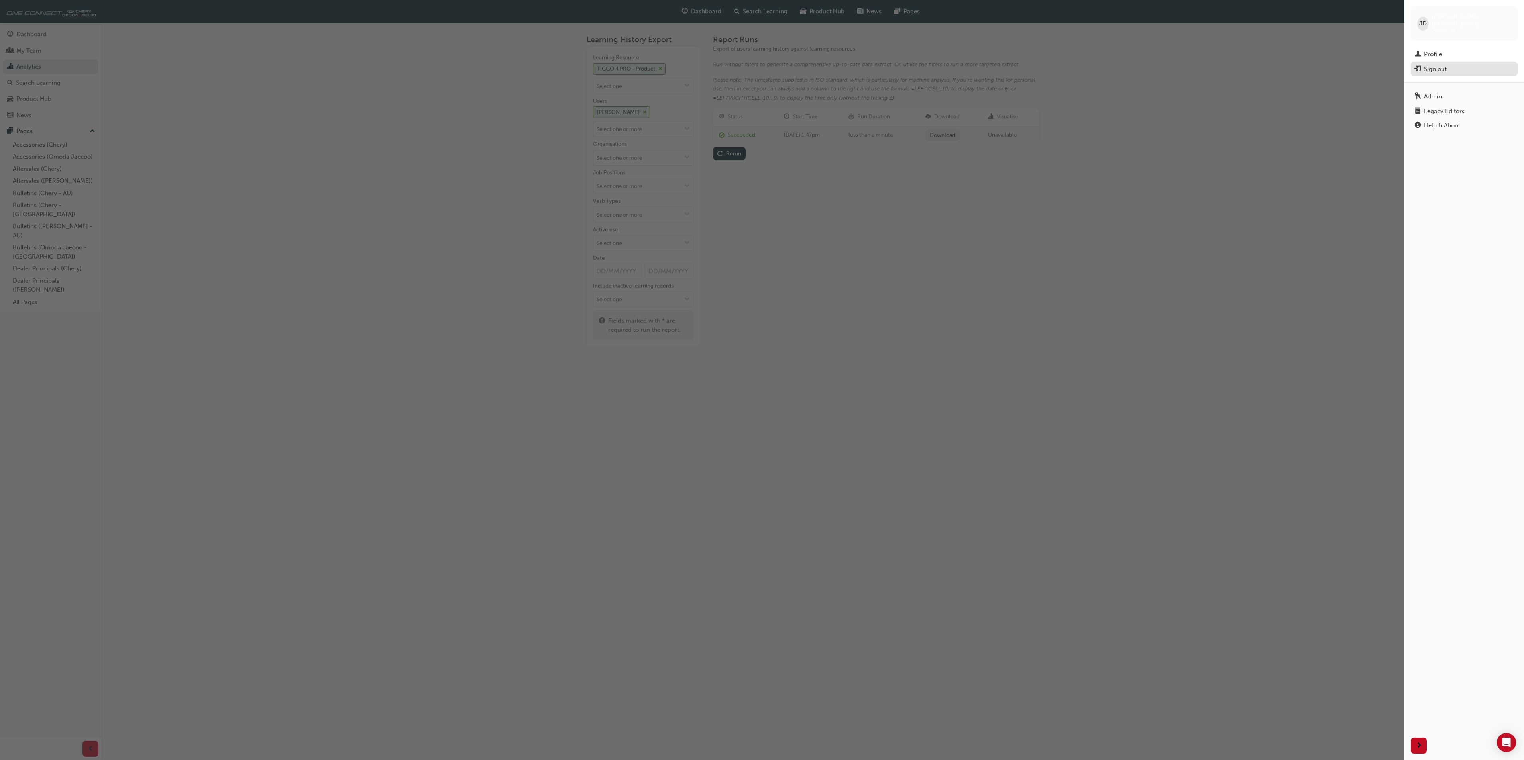
click at [1438, 65] on div "Sign out" at bounding box center [1435, 69] width 23 height 9
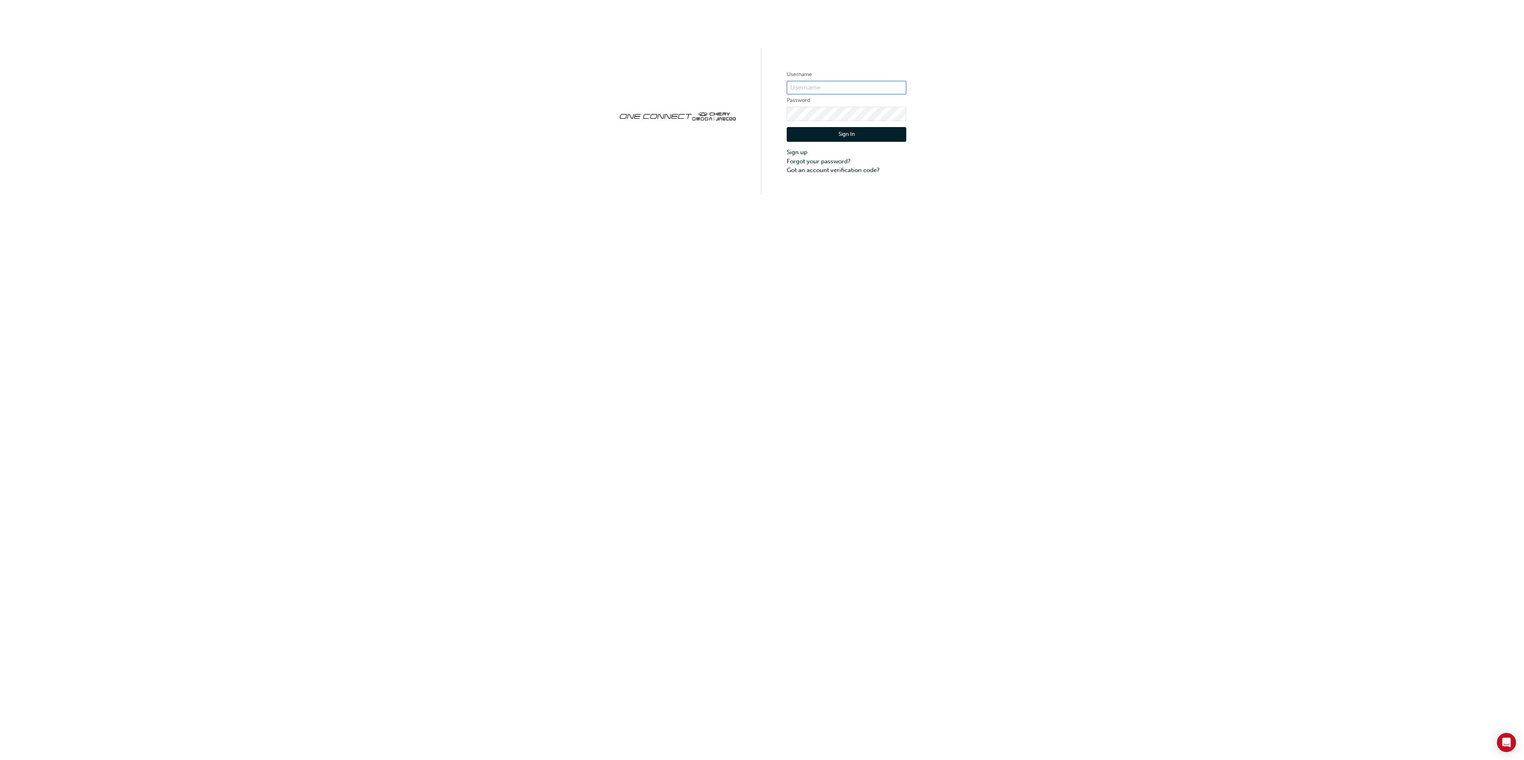
type input "cma0037"
click at [841, 132] on button "Sign In" at bounding box center [847, 134] width 120 height 15
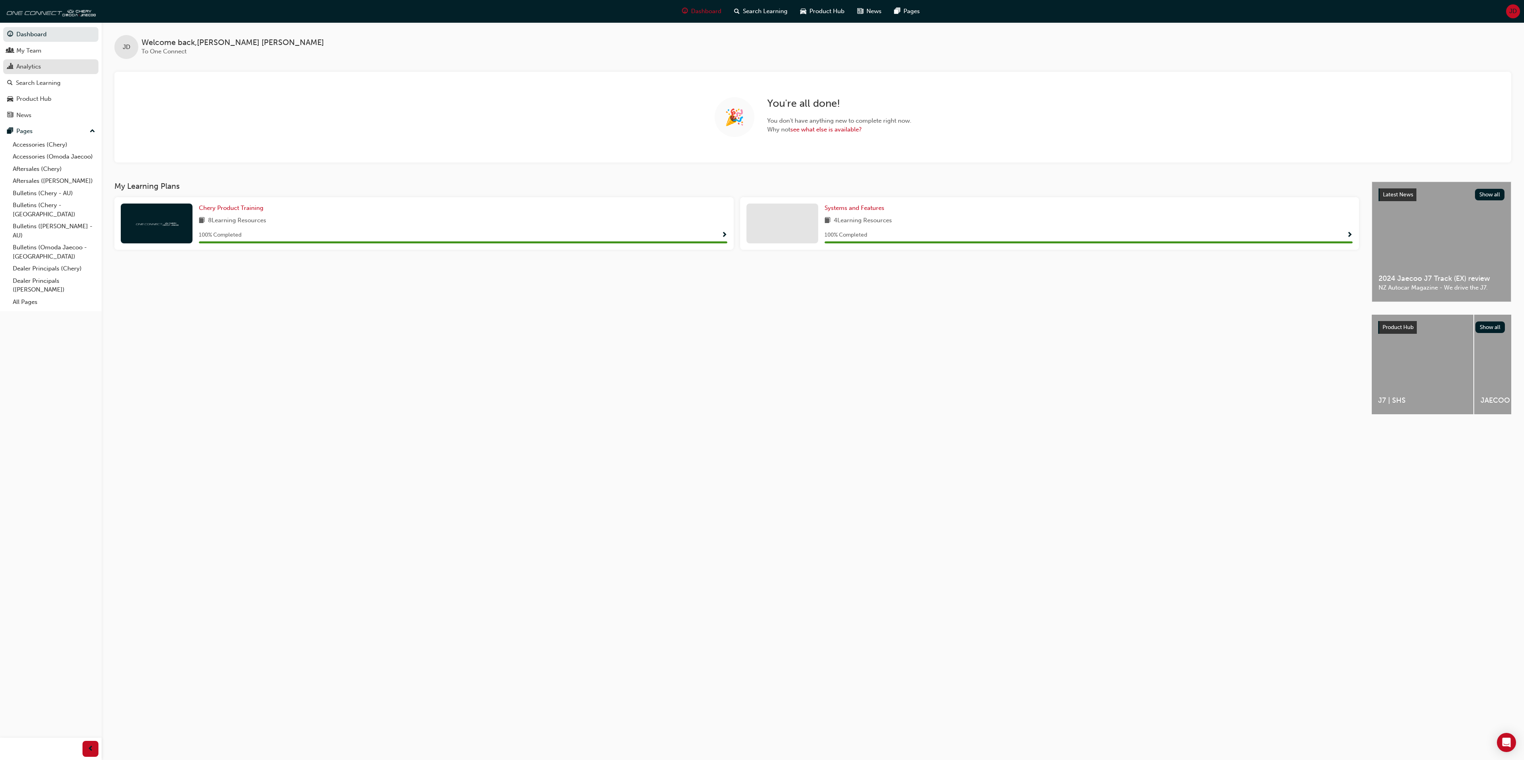
click at [31, 65] on div "Analytics" at bounding box center [28, 66] width 25 height 9
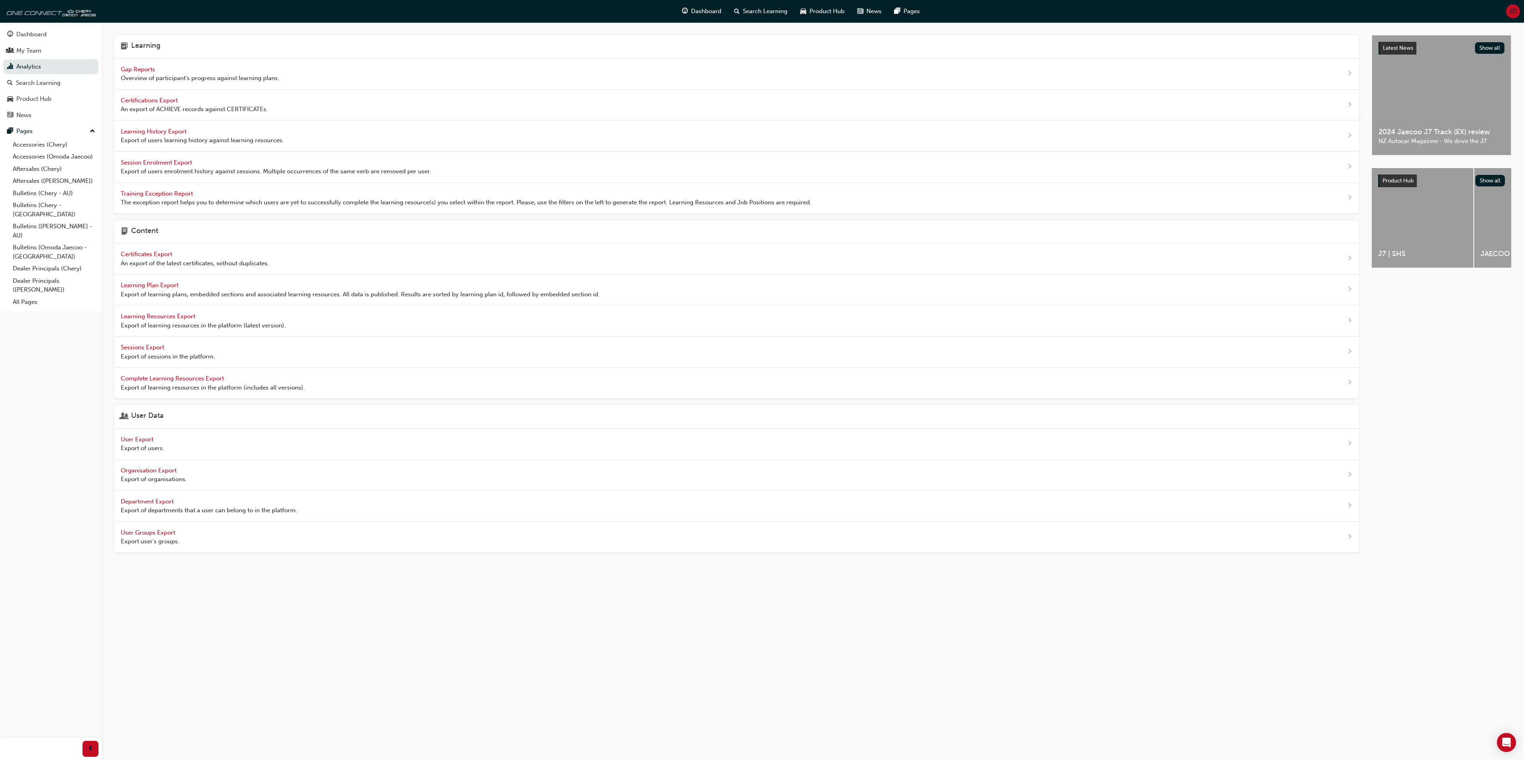
click at [138, 443] on span "User Export" at bounding box center [138, 439] width 34 height 7
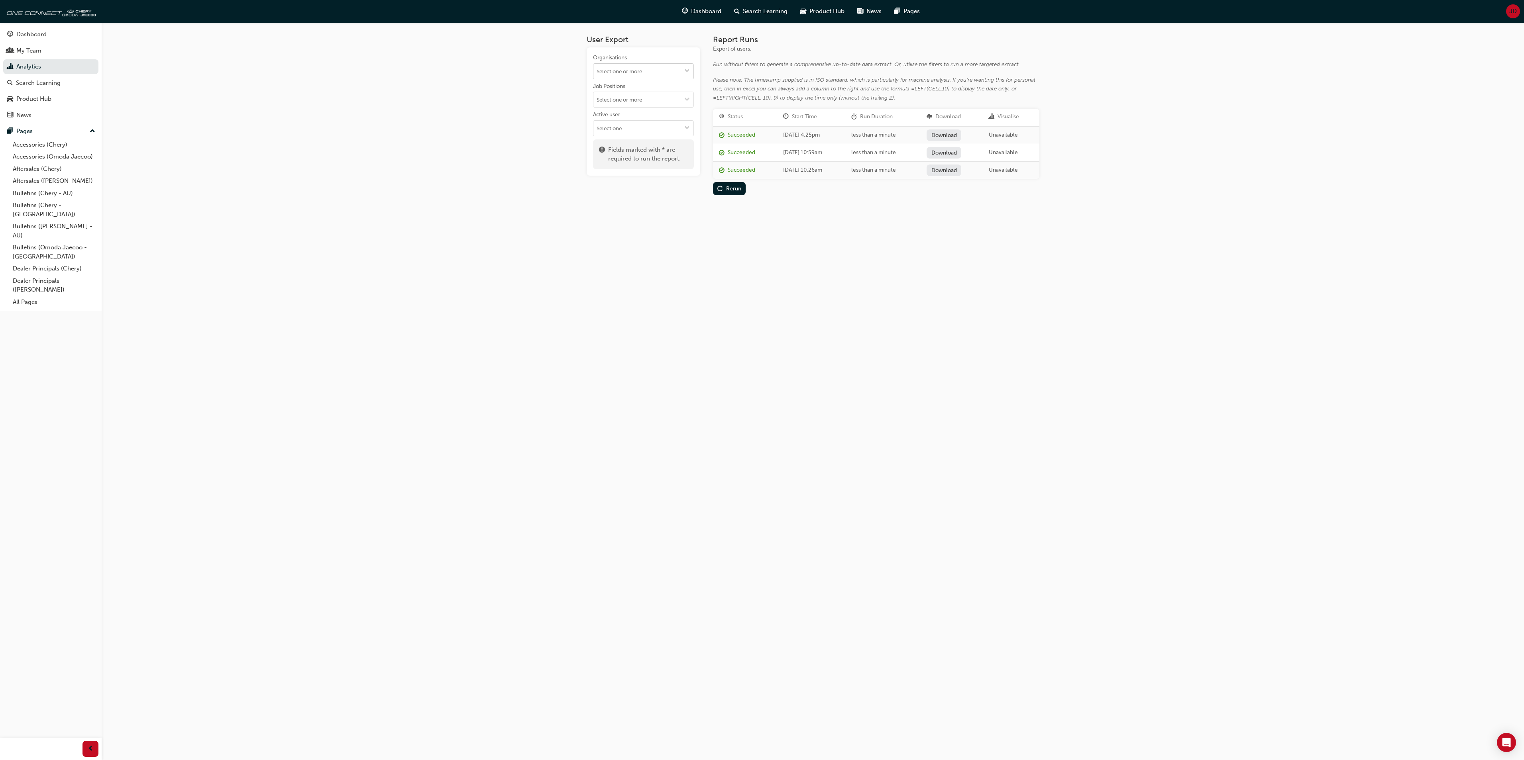
click at [685, 69] on span "down-icon" at bounding box center [687, 71] width 6 height 7
click at [650, 174] on li "Chery [GEOGRAPHIC_DATA]" at bounding box center [643, 181] width 101 height 15
click at [736, 169] on div "Rerun" at bounding box center [733, 171] width 15 height 7
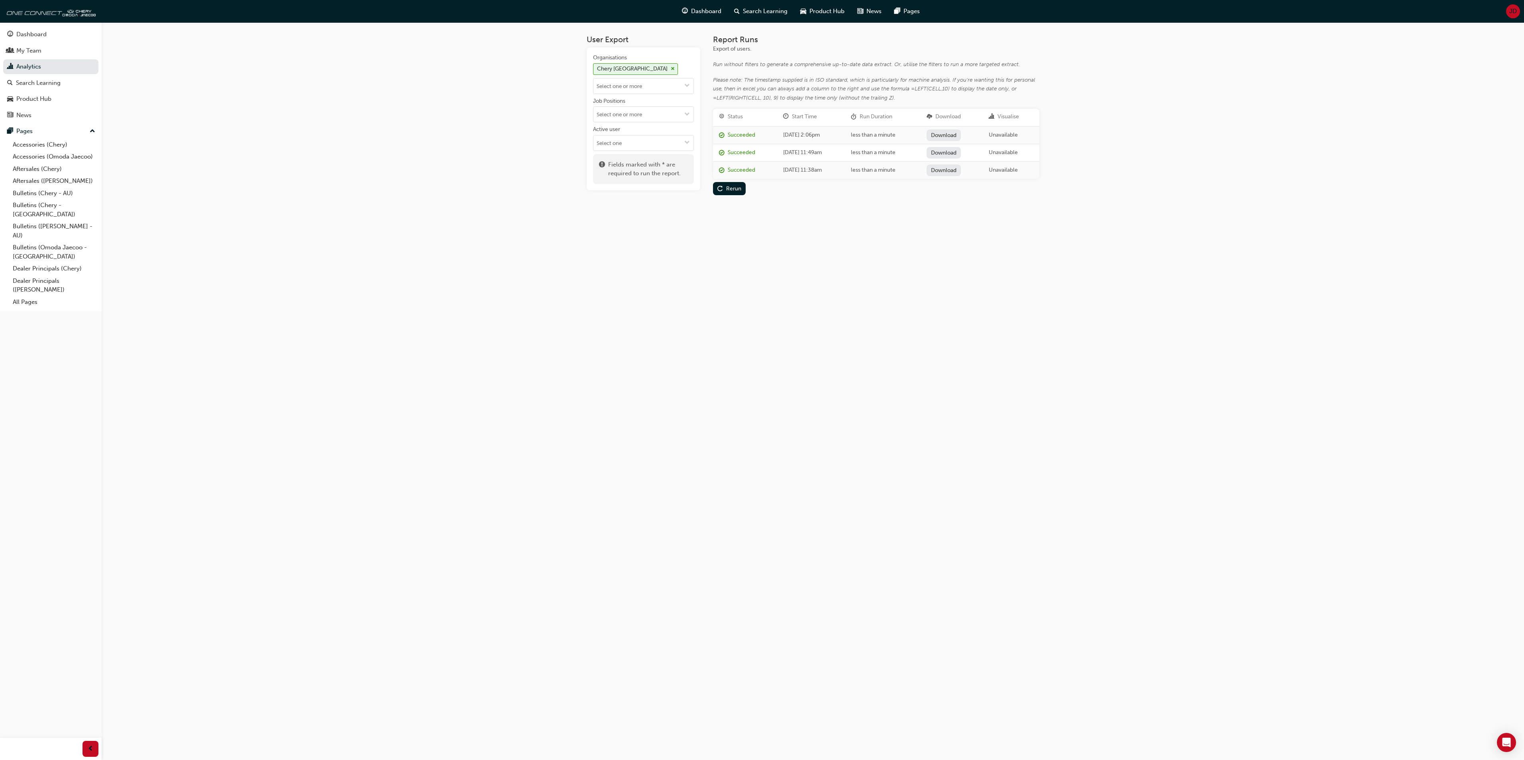
click at [950, 134] on link "Download" at bounding box center [943, 135] width 35 height 12
click at [33, 69] on link "Analytics" at bounding box center [50, 66] width 95 height 15
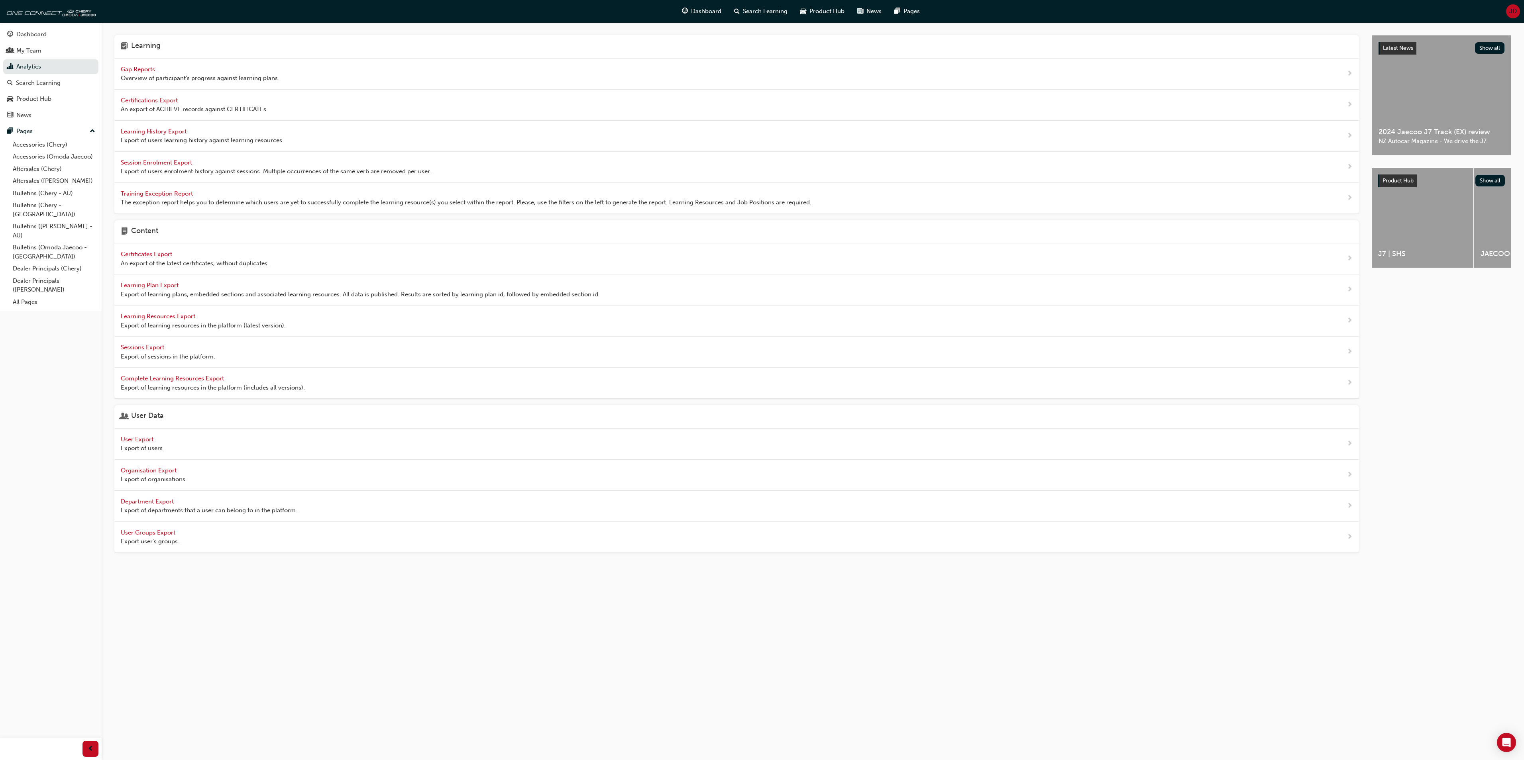
click at [135, 443] on span "User Export" at bounding box center [138, 439] width 34 height 7
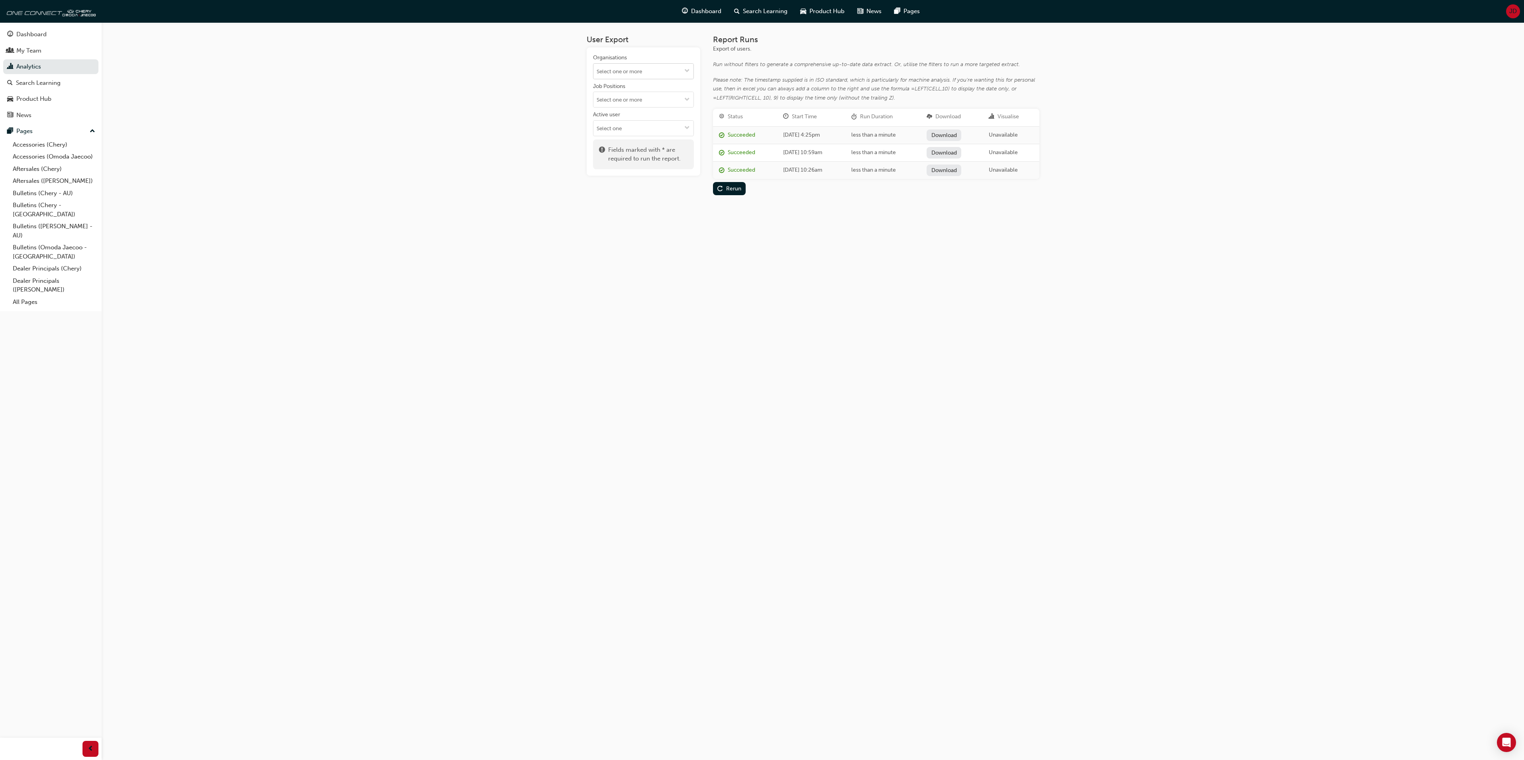
click at [684, 68] on span "down-icon" at bounding box center [687, 71] width 6 height 7
click at [31, 69] on link "Analytics" at bounding box center [50, 66] width 95 height 15
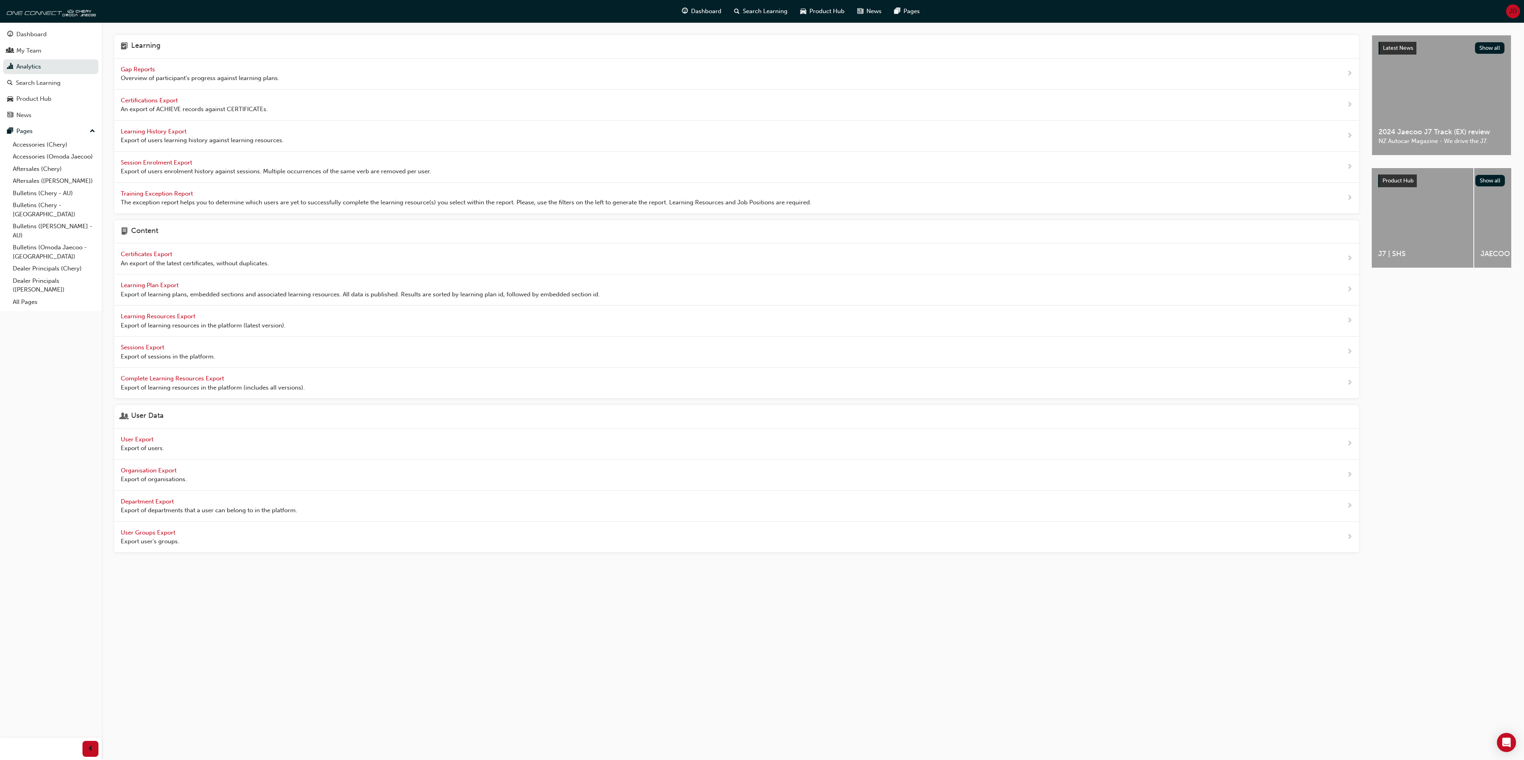
click at [137, 443] on span "User Export" at bounding box center [138, 439] width 34 height 7
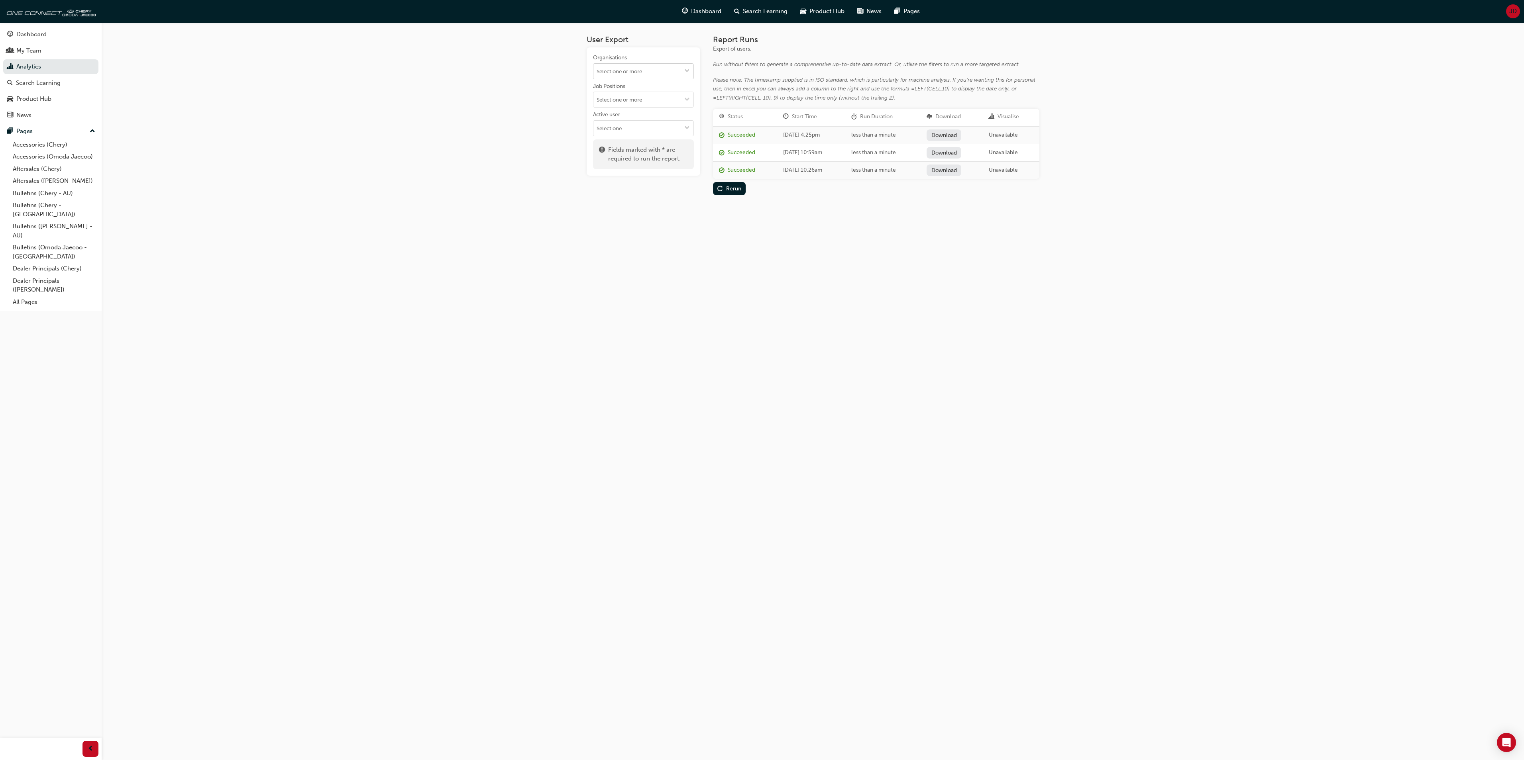
click at [684, 70] on span "down-icon" at bounding box center [687, 71] width 6 height 7
click at [660, 135] on li "Chery Motor [GEOGRAPHIC_DATA]" at bounding box center [643, 147] width 101 height 24
click at [728, 138] on div "Run" at bounding box center [731, 139] width 10 height 7
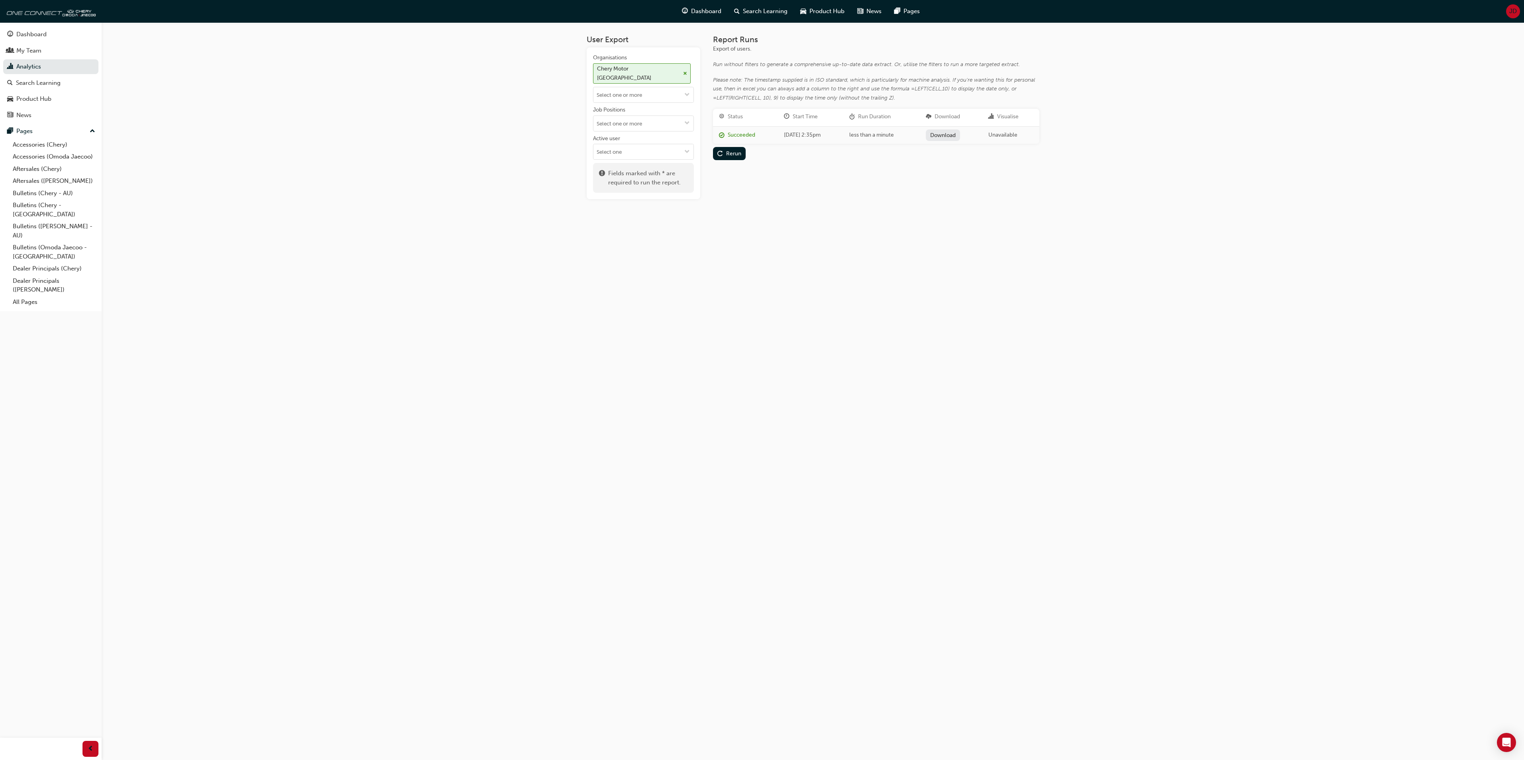
click at [951, 133] on link "Download" at bounding box center [943, 135] width 35 height 12
click at [26, 66] on link "Analytics" at bounding box center [50, 66] width 95 height 15
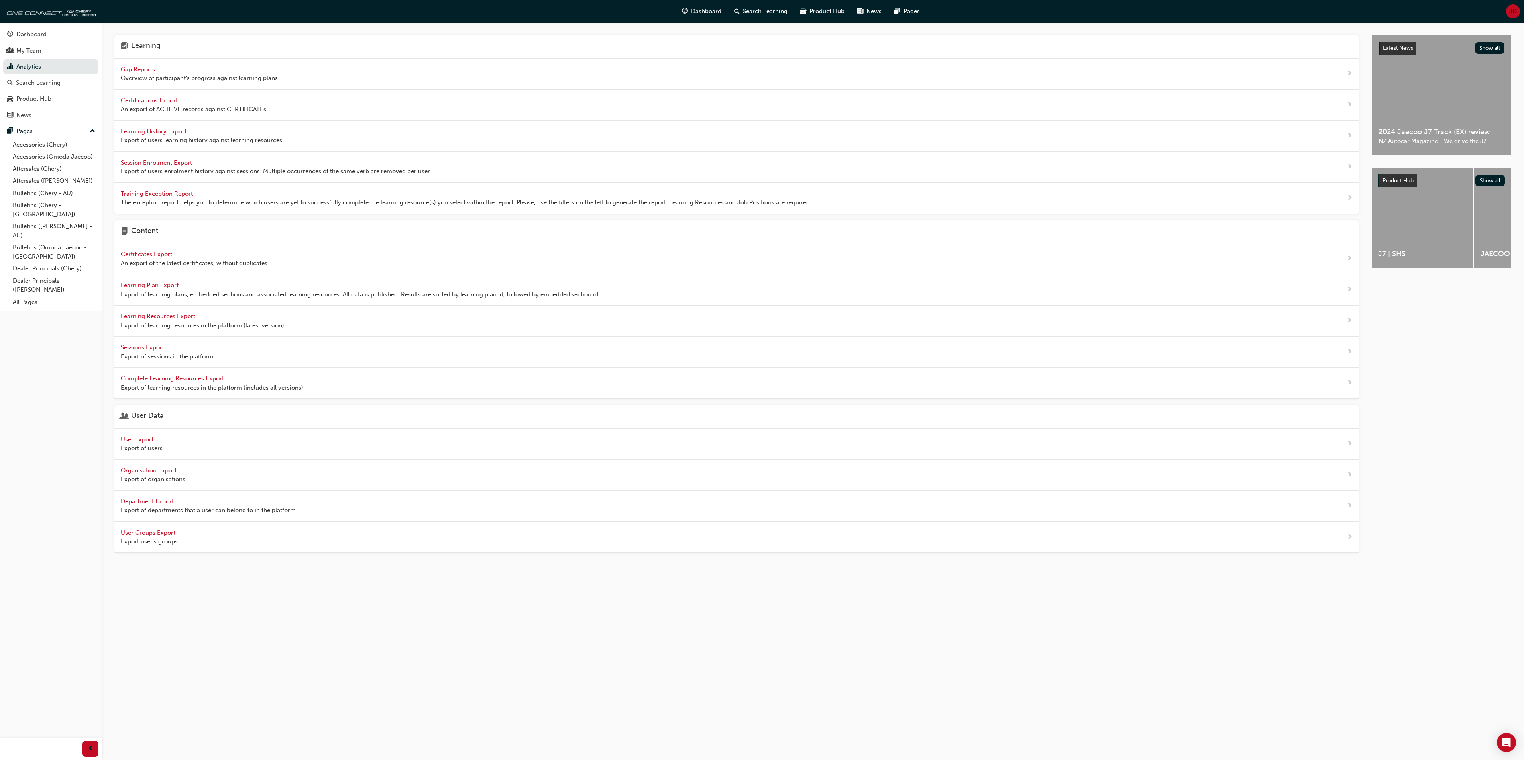
click at [166, 135] on span "Learning History Export" at bounding box center [154, 131] width 67 height 7
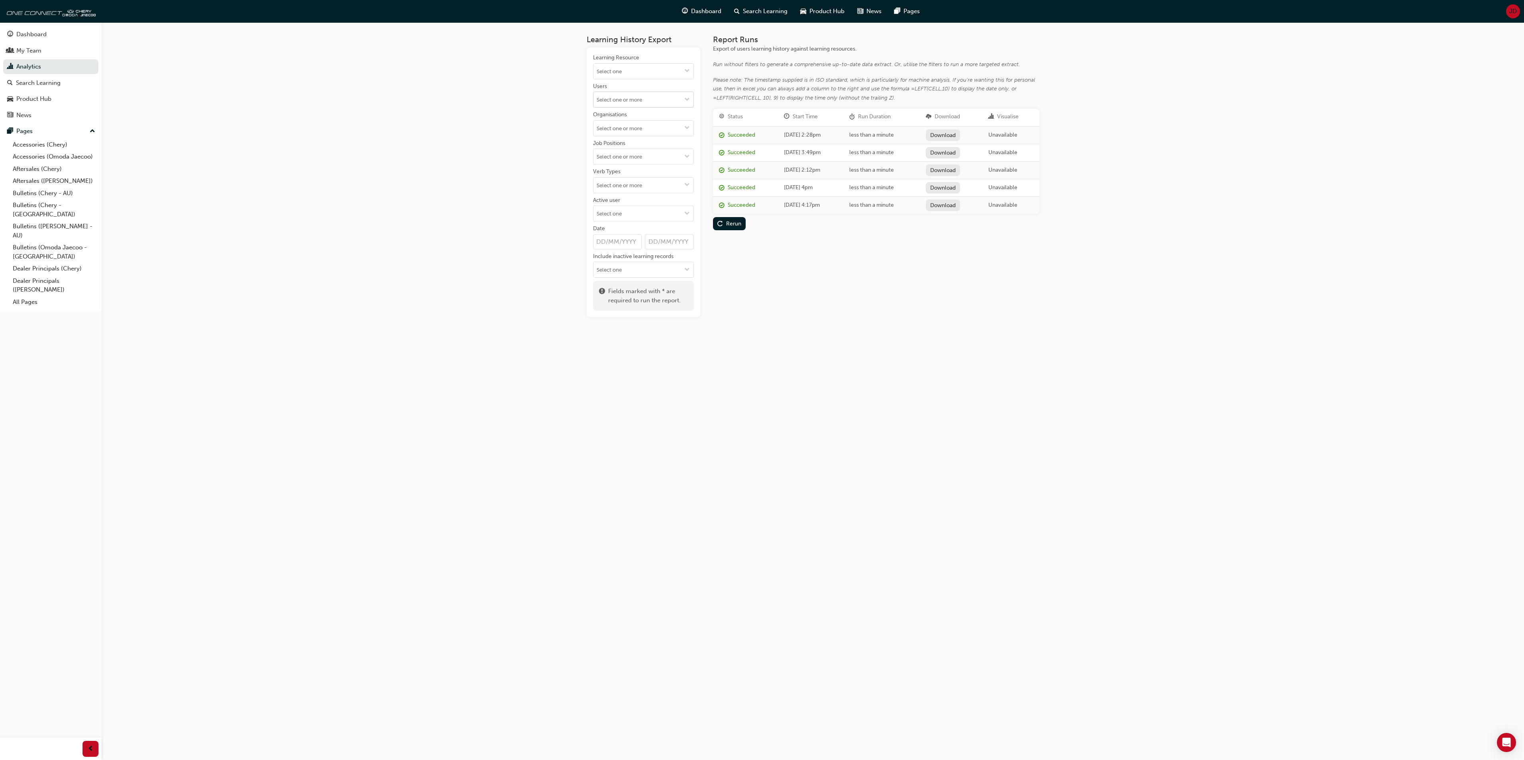
click at [685, 97] on span "down-icon" at bounding box center [687, 100] width 6 height 7
click at [547, 177] on div "Learning History Export Learning Resource Users No results, type at least 2 cha…" at bounding box center [762, 380] width 1524 height 760
click at [685, 69] on span "down-icon" at bounding box center [687, 71] width 6 height 7
type input "p"
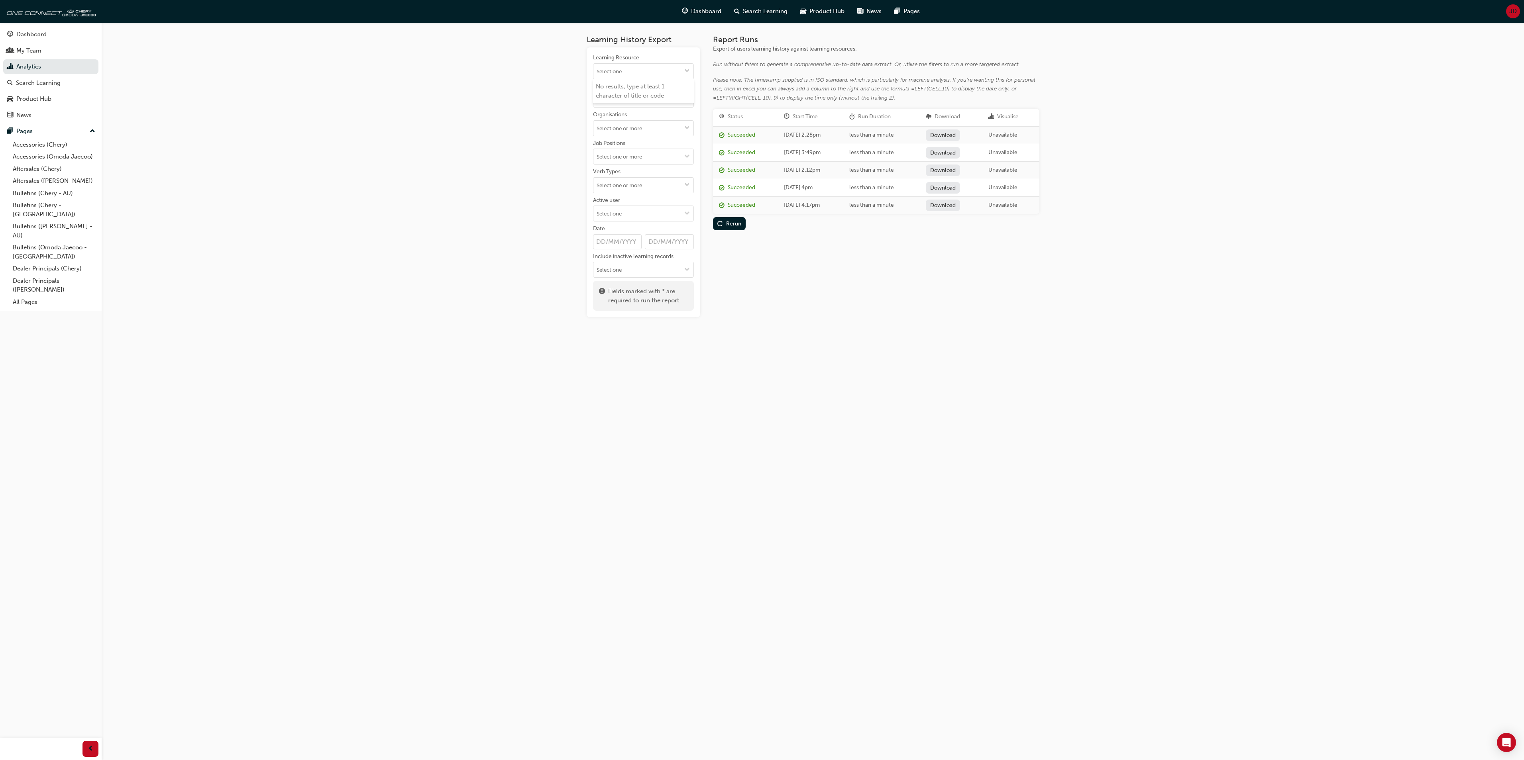
click at [762, 277] on div "Report Runs Export of users learning history against learning resources. Run wi…" at bounding box center [876, 176] width 326 height 282
click at [727, 222] on div "Rerun" at bounding box center [733, 223] width 15 height 7
click at [955, 131] on link "Download" at bounding box center [943, 135] width 35 height 12
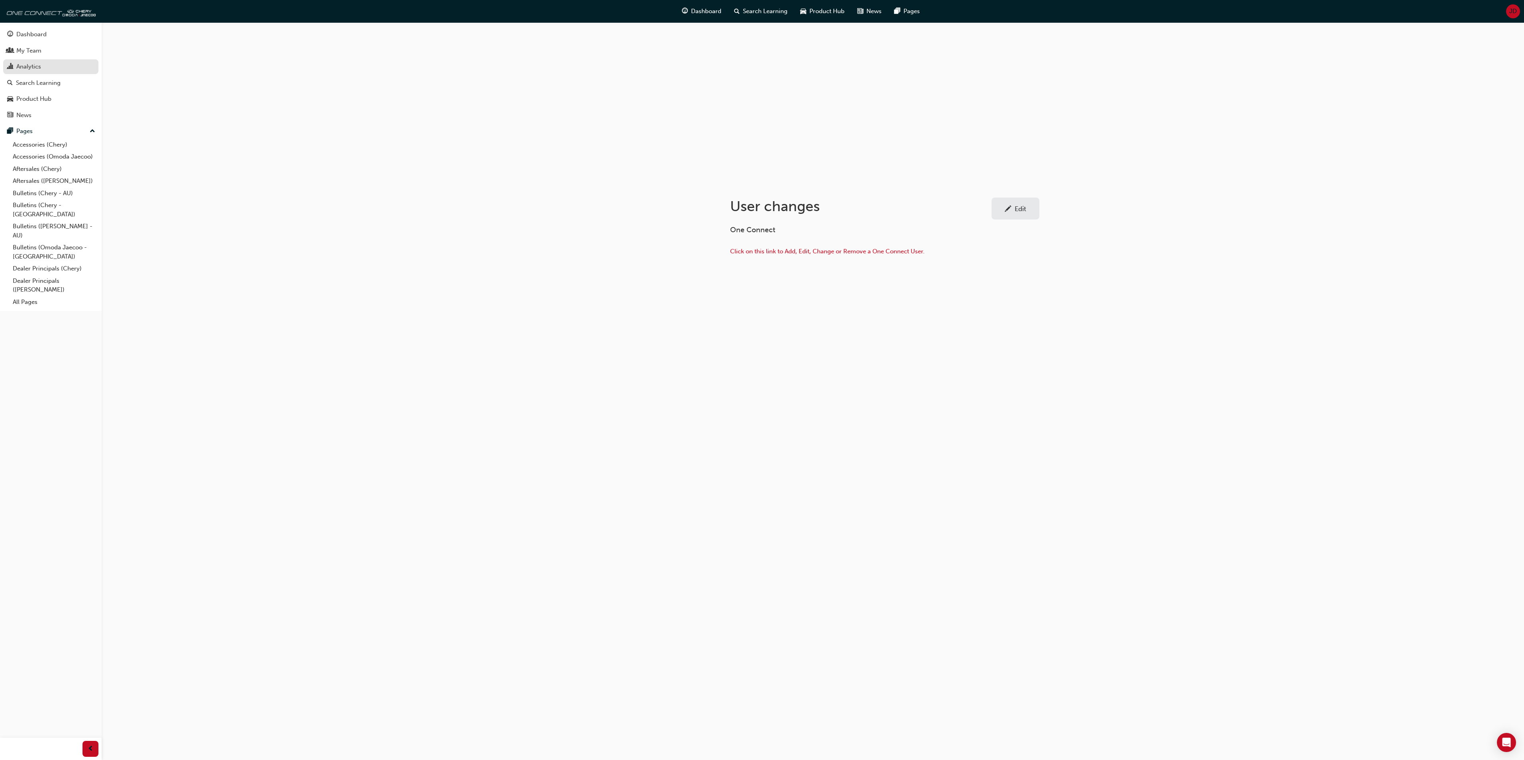
click at [33, 64] on div "Analytics" at bounding box center [28, 66] width 25 height 9
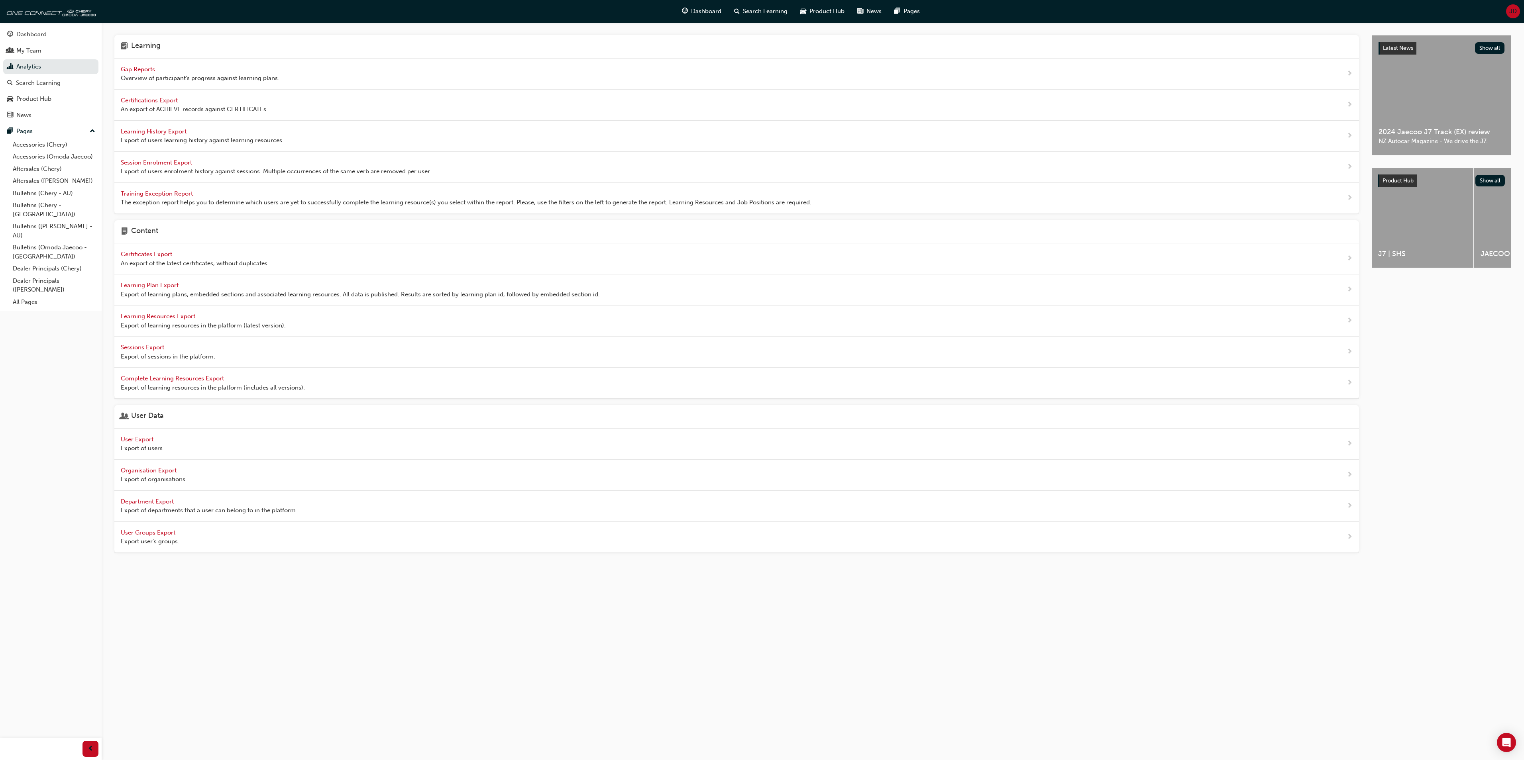
click at [137, 443] on span "User Export" at bounding box center [138, 439] width 34 height 7
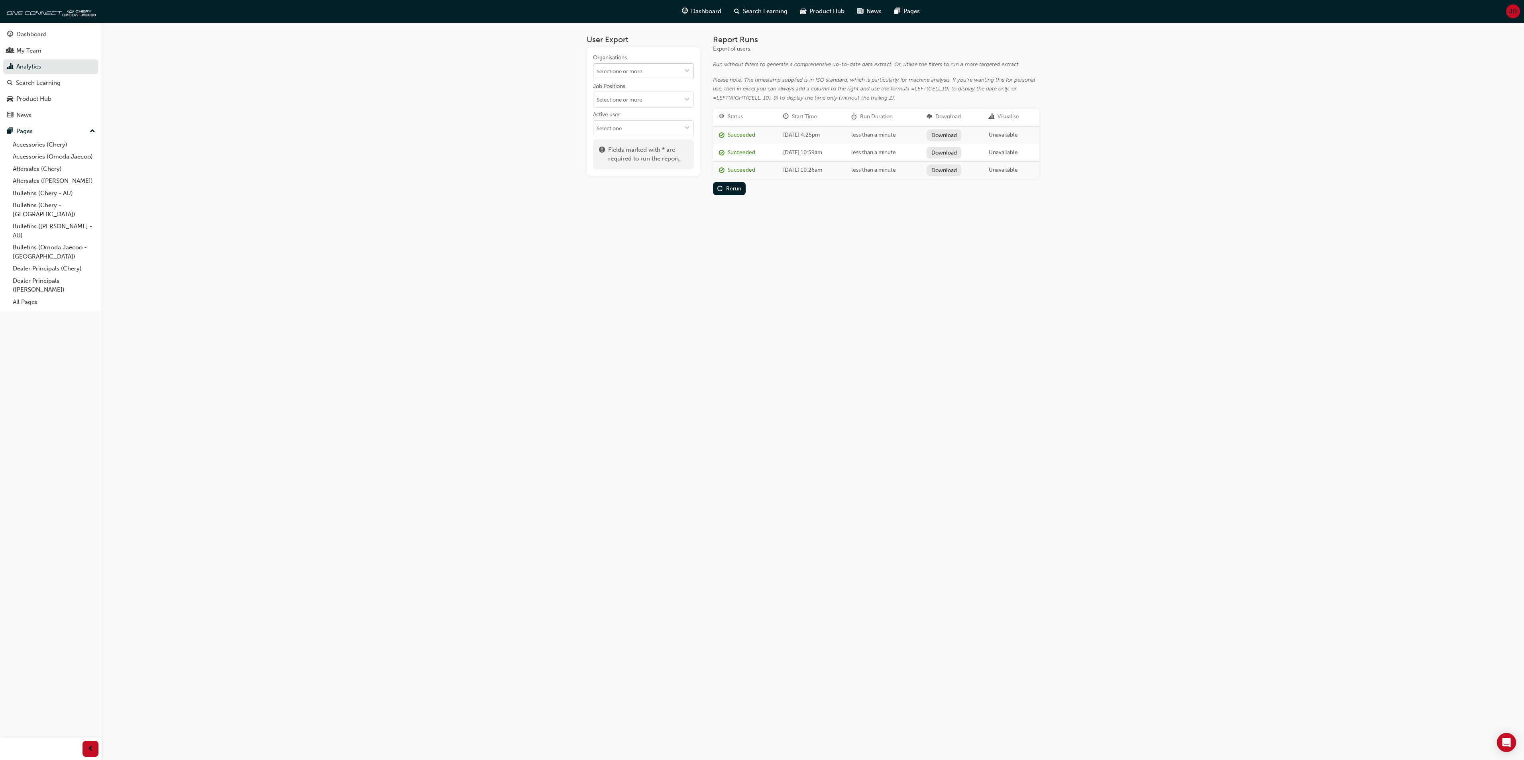
click at [689, 71] on span "down-icon" at bounding box center [687, 71] width 6 height 7
click at [647, 212] on li "[PERSON_NAME] [GEOGRAPHIC_DATA]" at bounding box center [643, 224] width 101 height 24
click at [728, 137] on div "Run" at bounding box center [731, 139] width 10 height 7
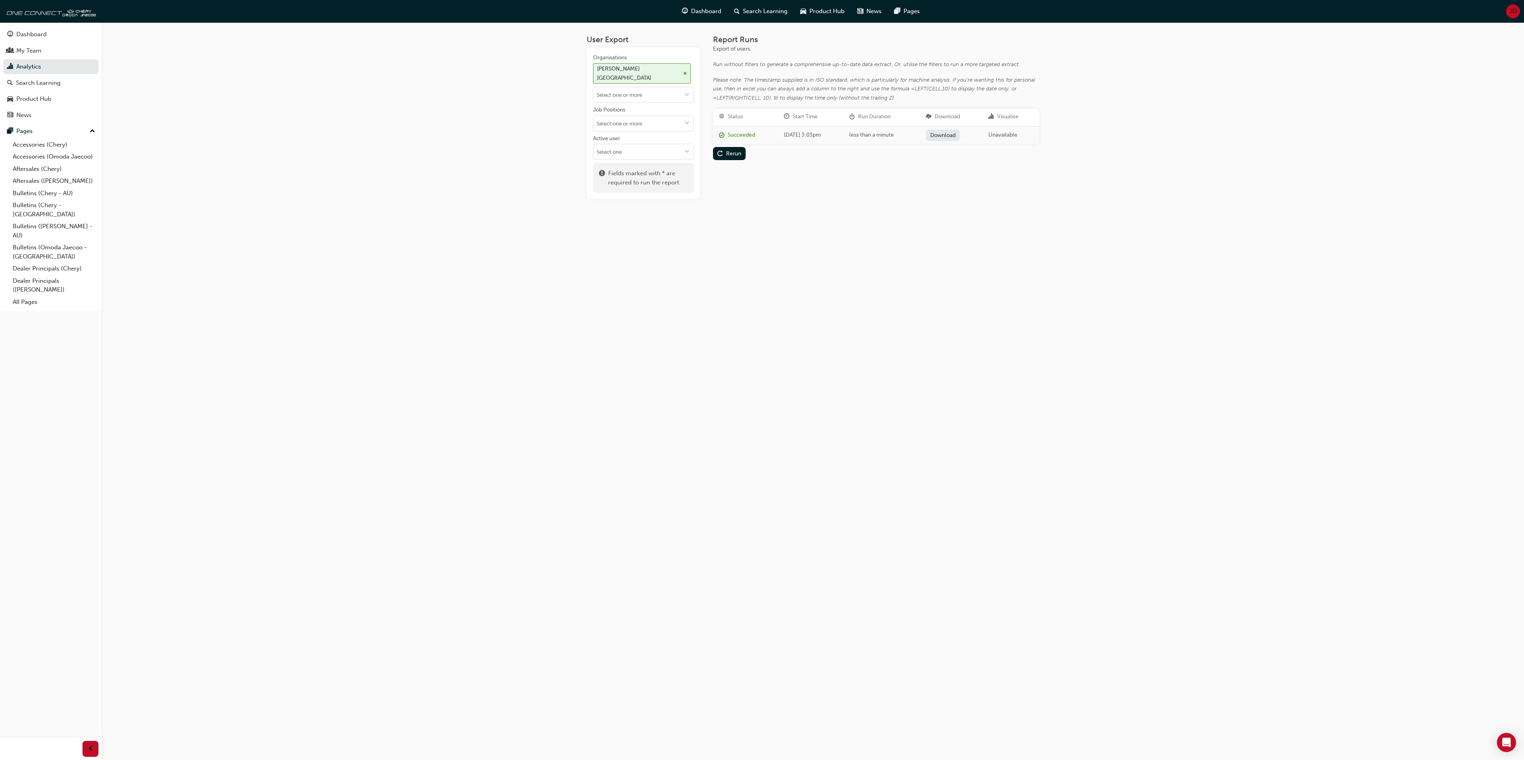
click at [951, 132] on link "Download" at bounding box center [943, 135] width 35 height 12
